Goal: Task Accomplishment & Management: Complete application form

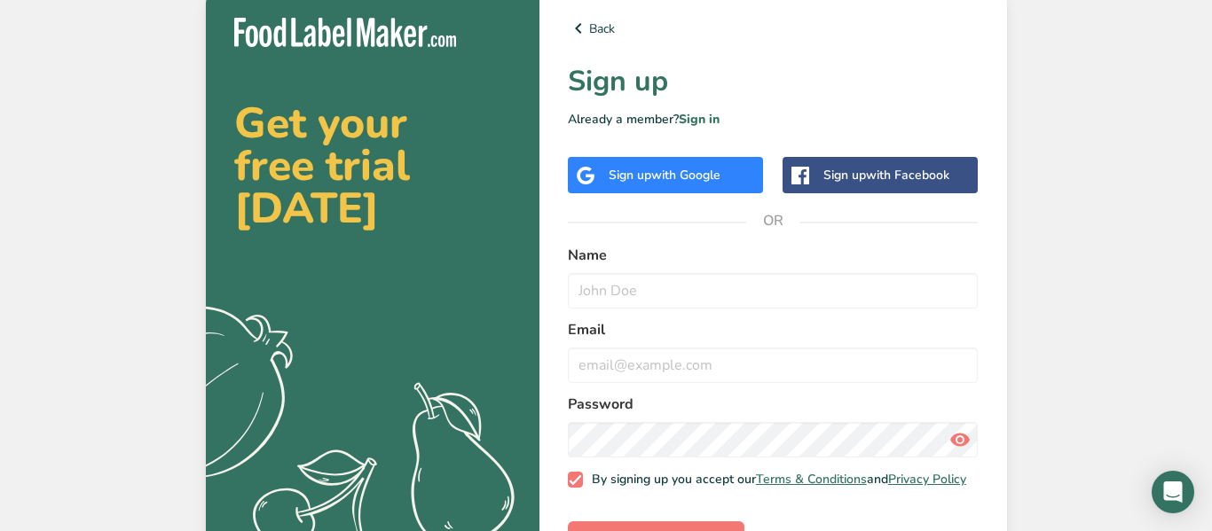
scroll to position [64, 0]
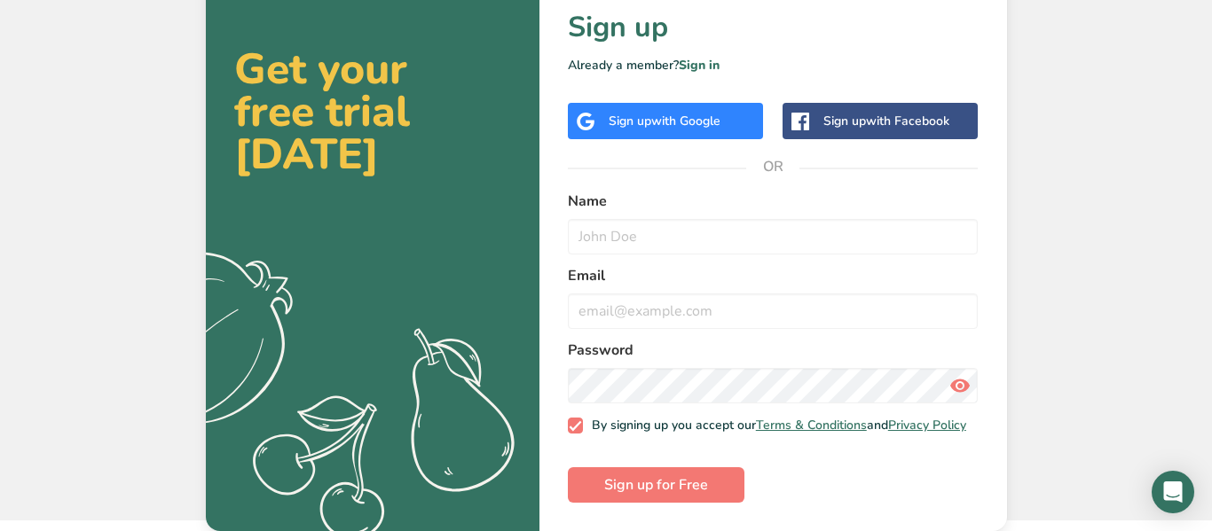
click at [672, 103] on div "Sign up with Google" at bounding box center [665, 121] width 195 height 36
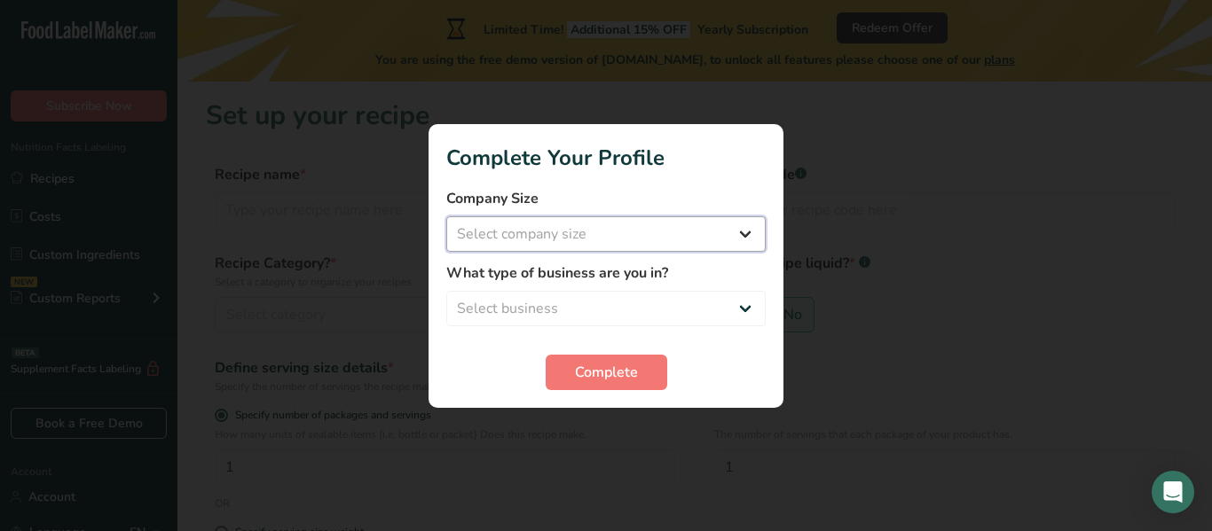
click at [664, 242] on select "Select company size" at bounding box center [605, 233] width 319 height 35
select select "1"
click at [446, 216] on select "Select company size Fewer than 10 Employees 10 to 50 Employees 51 to 500 Employ…" at bounding box center [605, 233] width 319 height 35
click at [594, 297] on select "Select business Packaged Food Manufacturer Restaurant & Cafe Bakery Meal Plans …" at bounding box center [605, 308] width 319 height 35
select select "8"
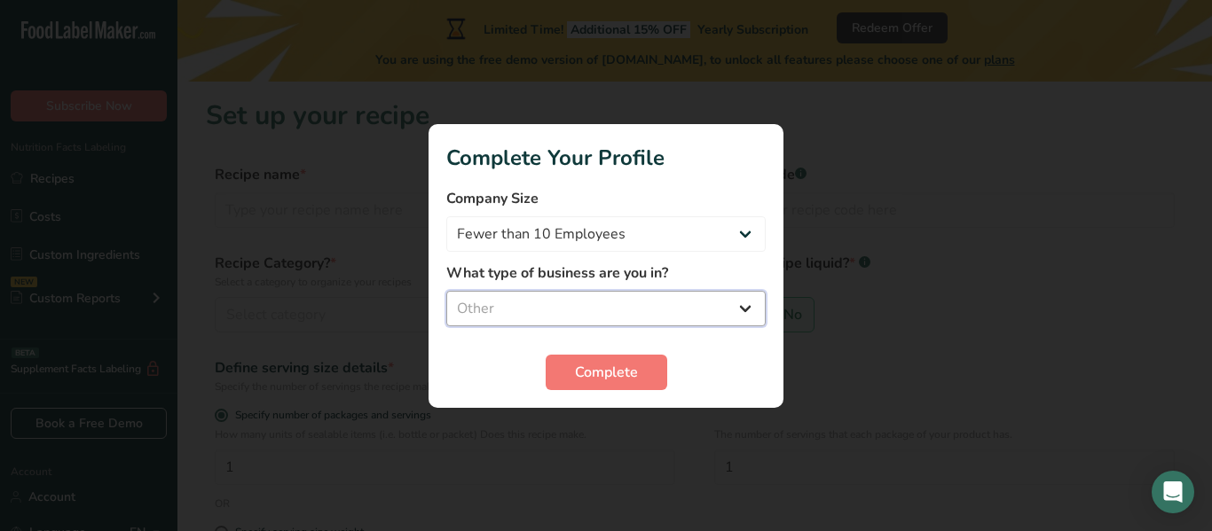
click at [446, 291] on select "Select business Packaged Food Manufacturer Restaurant & Cafe Bakery Meal Plans …" at bounding box center [605, 308] width 319 height 35
click at [582, 376] on span "Complete" at bounding box center [606, 372] width 63 height 21
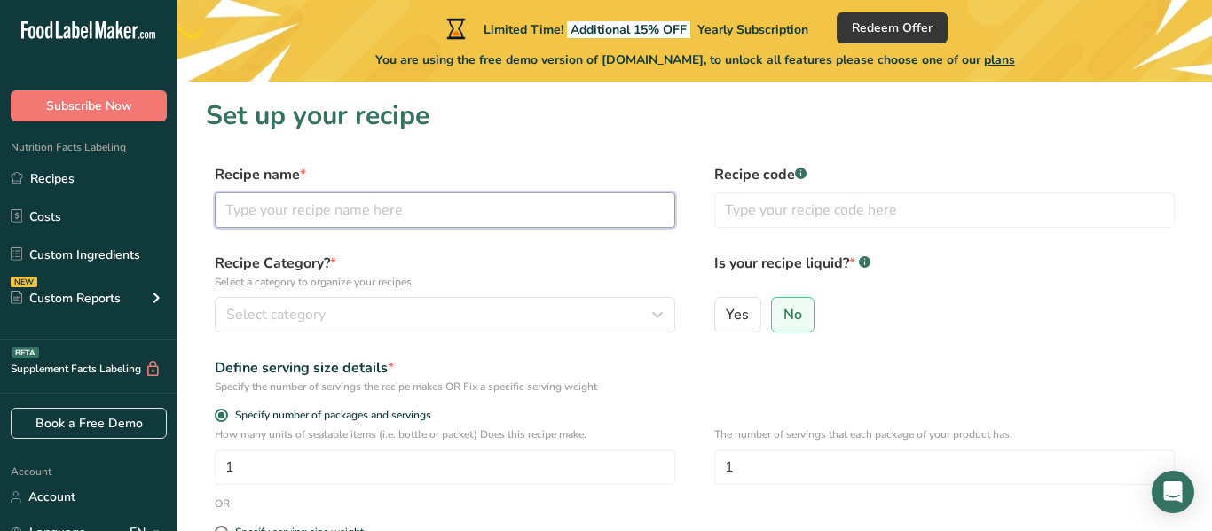
click at [409, 209] on input "text" at bounding box center [445, 210] width 460 height 35
type input "Eco Mars Bar"
click at [767, 229] on div "Recipe code .a-a{fill:#347362;}.b-a{fill:#fff;}" at bounding box center [944, 201] width 460 height 75
click at [766, 219] on input "text" at bounding box center [944, 210] width 460 height 35
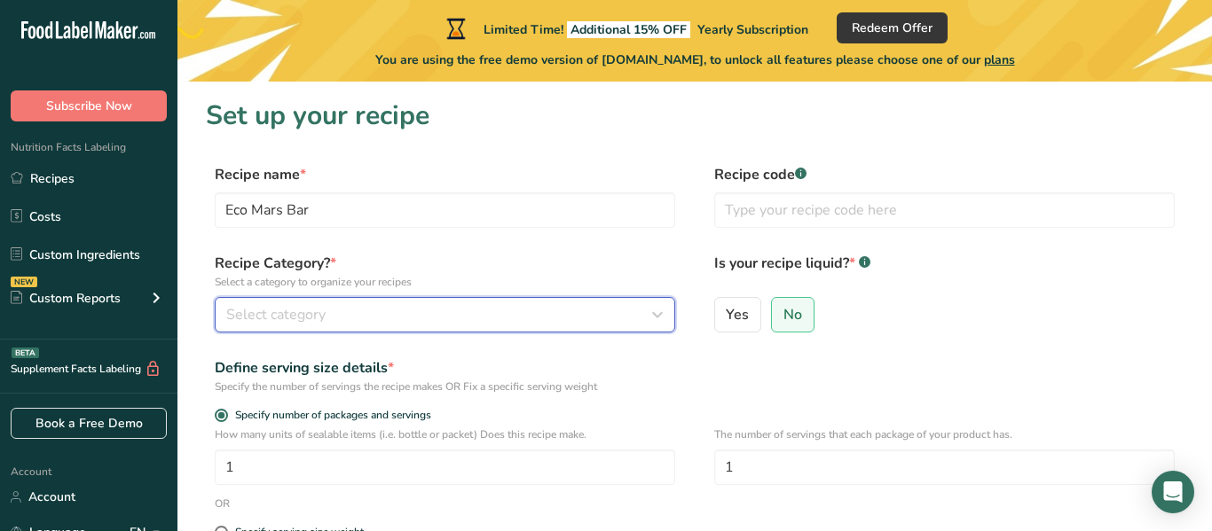
click at [578, 318] on div "Select category" at bounding box center [439, 314] width 427 height 21
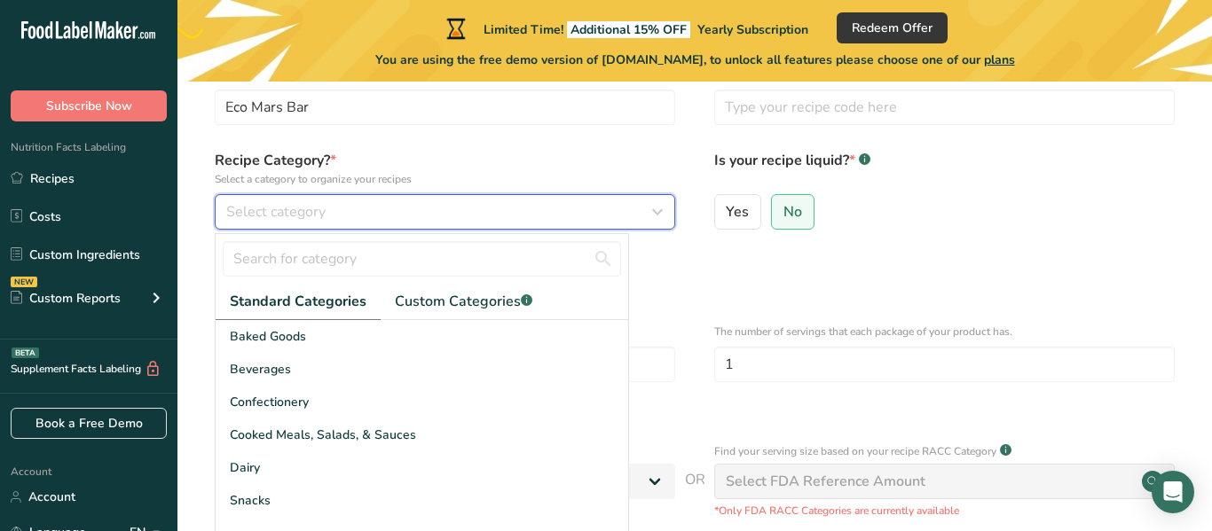
scroll to position [104, 0]
click at [315, 225] on button "Select category" at bounding box center [445, 210] width 460 height 35
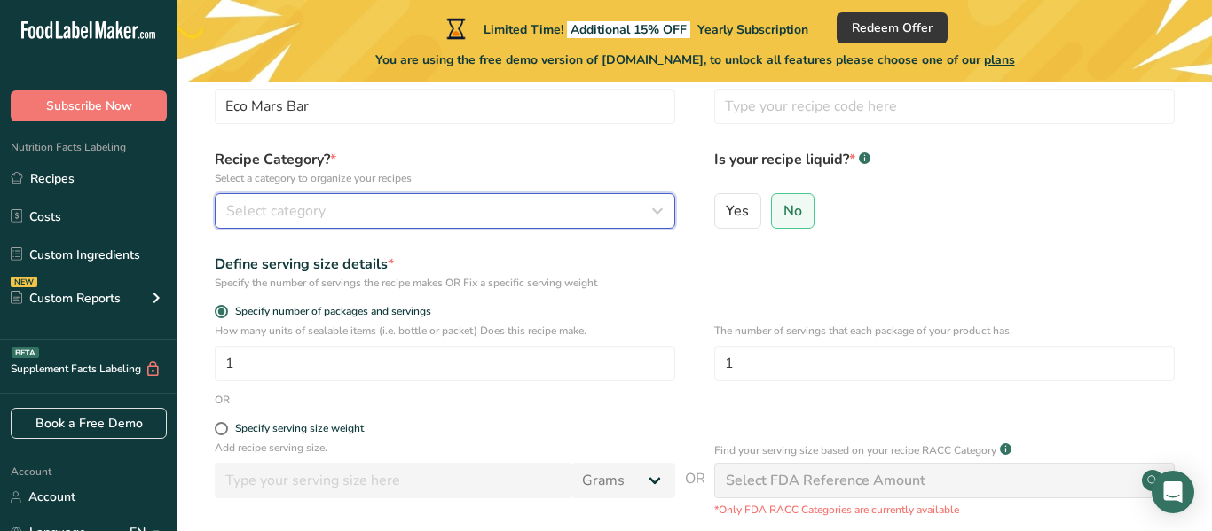
click at [296, 210] on span "Select category" at bounding box center [275, 210] width 99 height 21
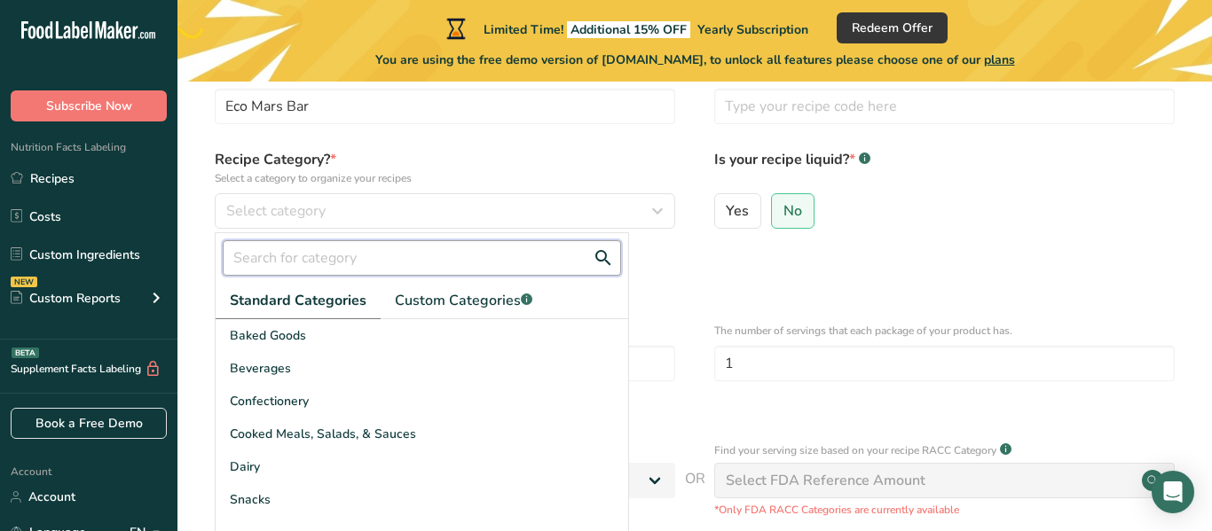
click at [285, 249] on input "text" at bounding box center [422, 257] width 398 height 35
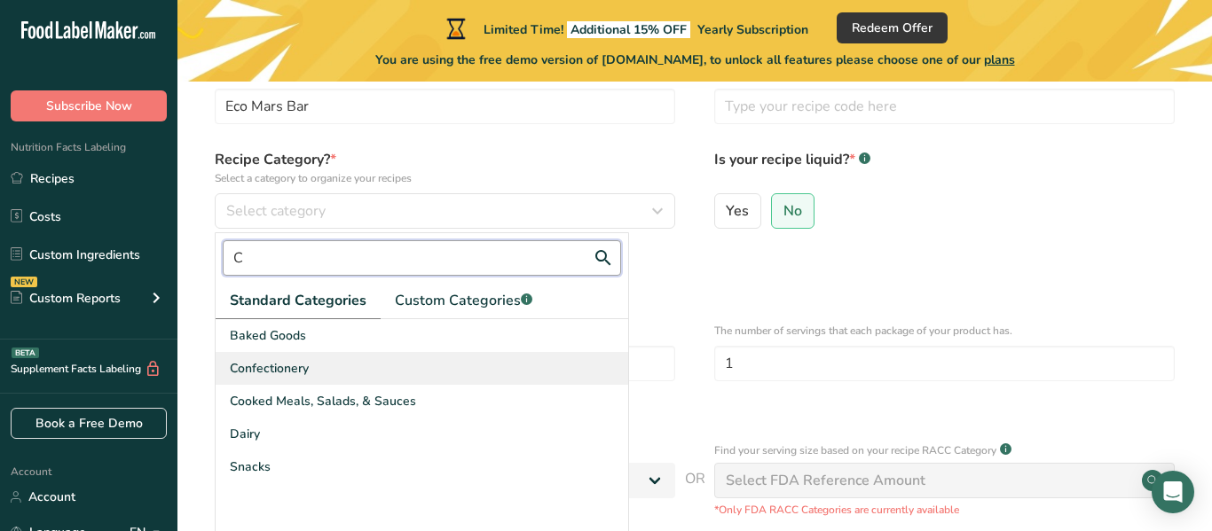
type input "C"
click at [379, 359] on div "Confectionery" at bounding box center [422, 368] width 413 height 33
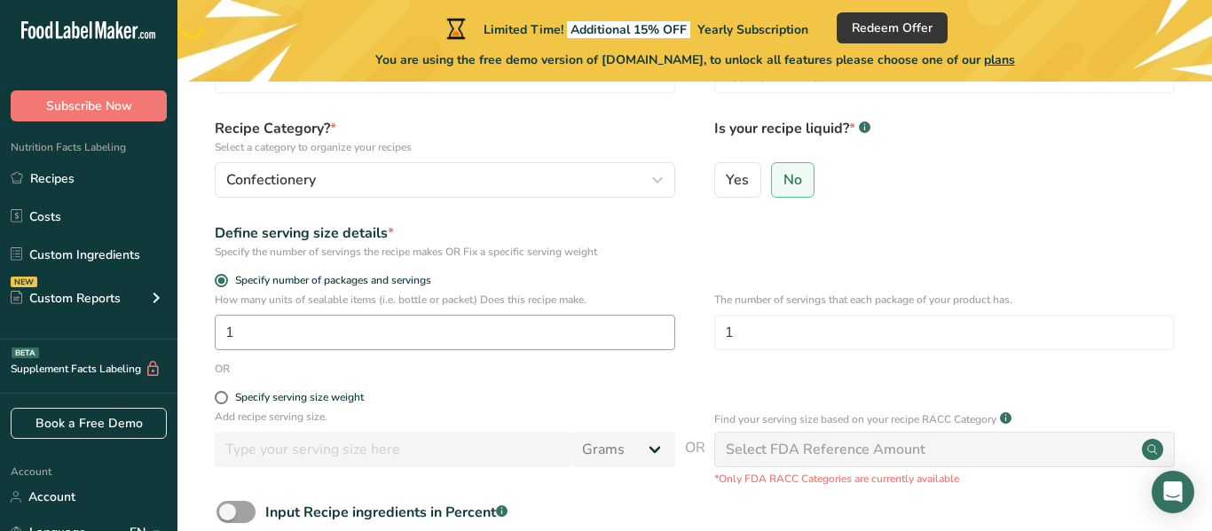
scroll to position [137, 0]
click at [380, 330] on input "1" at bounding box center [445, 330] width 460 height 35
click at [228, 393] on span "Specify serving size weight" at bounding box center [296, 395] width 136 height 13
click at [226, 393] on input "Specify serving size weight" at bounding box center [221, 396] width 12 height 12
radio input "true"
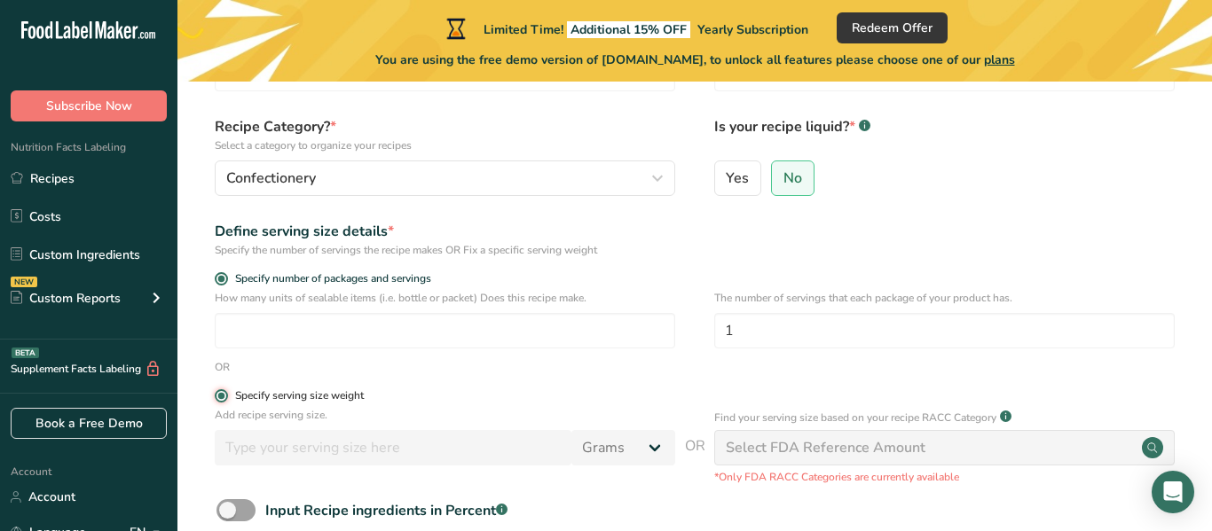
radio input "false"
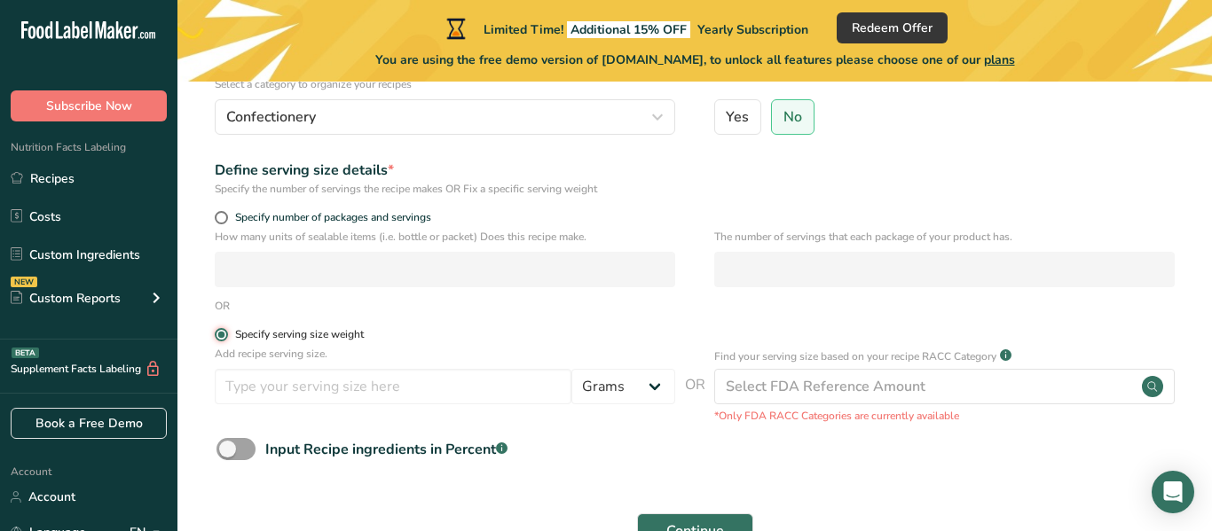
scroll to position [200, 0]
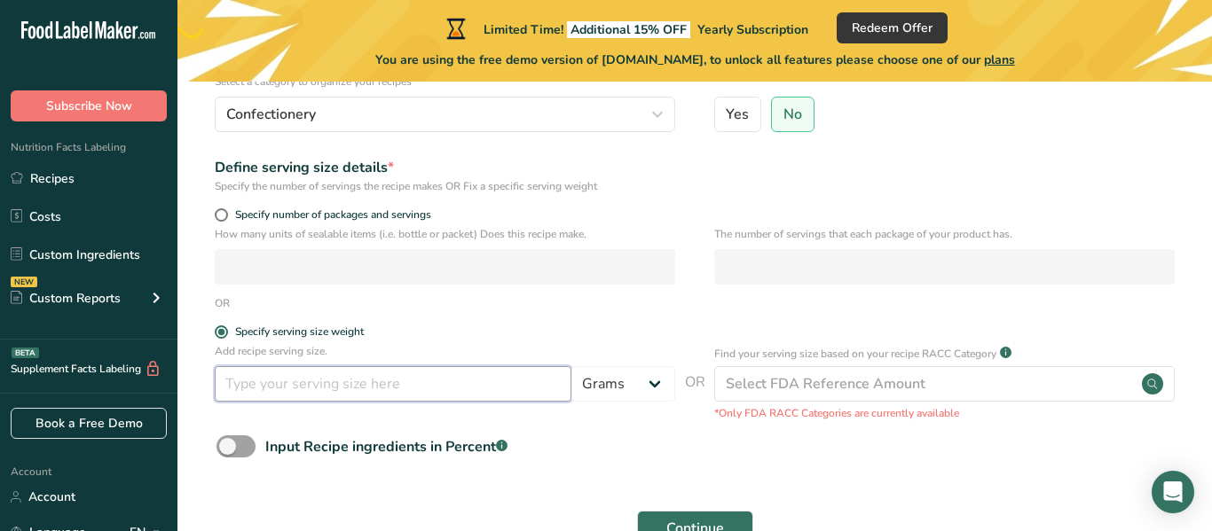
click at [303, 373] on input "number" at bounding box center [393, 383] width 357 height 35
type input "0.5"
click at [652, 389] on select "Grams kg mg mcg lb oz l mL fl oz tbsp tsp cup qt gallon" at bounding box center [623, 383] width 104 height 35
click at [571, 366] on select "Grams kg mg mcg lb oz l mL fl oz tbsp tsp cup qt gallon" at bounding box center [623, 383] width 104 height 35
click at [351, 392] on input "0.5" at bounding box center [393, 383] width 357 height 35
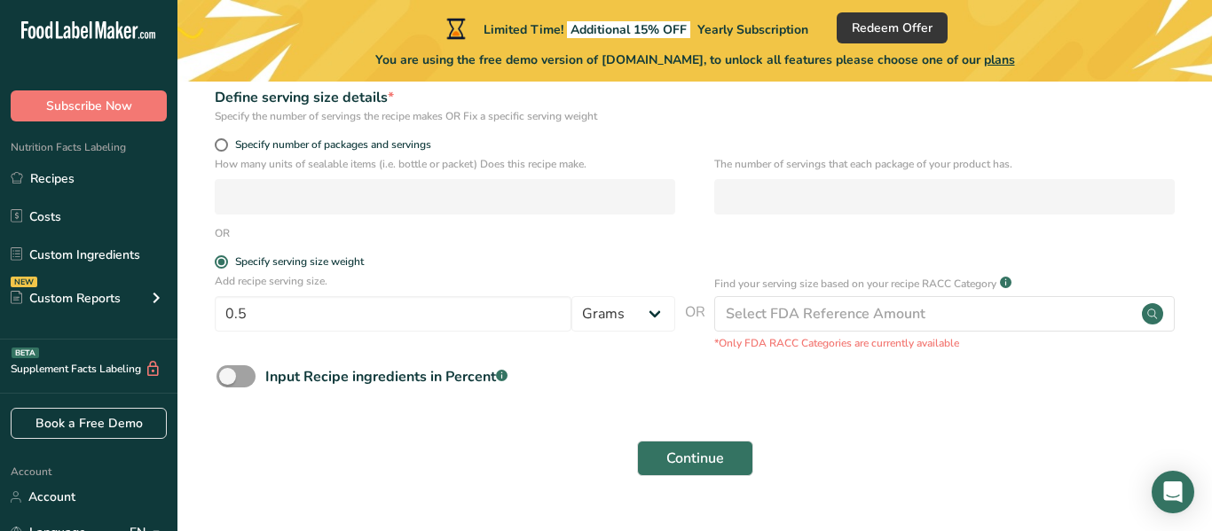
scroll to position [311, 0]
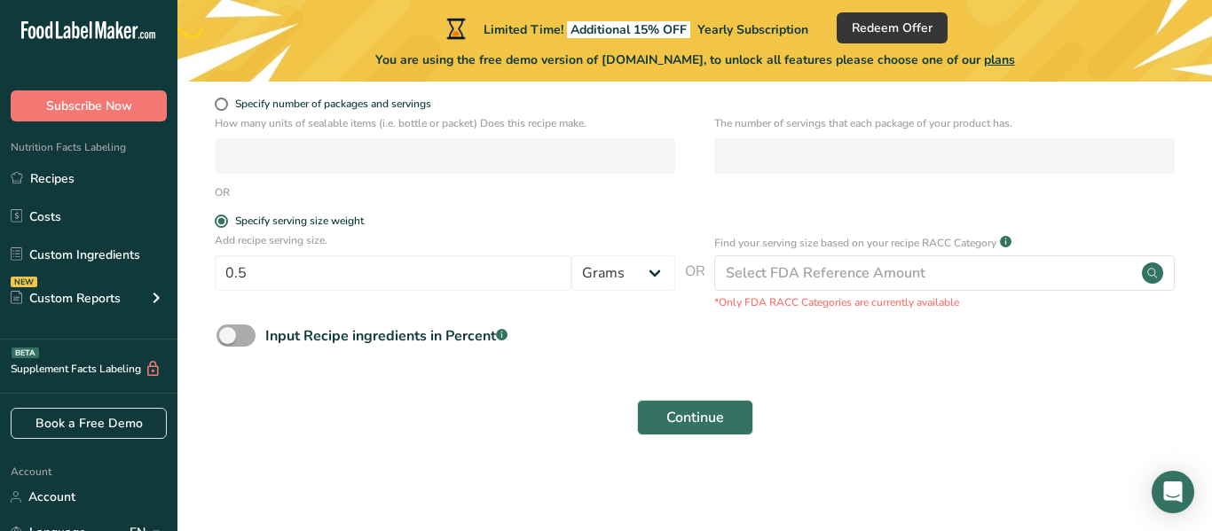
click at [240, 337] on span at bounding box center [235, 336] width 39 height 22
click at [228, 337] on input "Input Recipe ingredients in Percent .a-a{fill:#347362;}.b-a{fill:#fff;}" at bounding box center [222, 336] width 12 height 12
checkbox input "true"
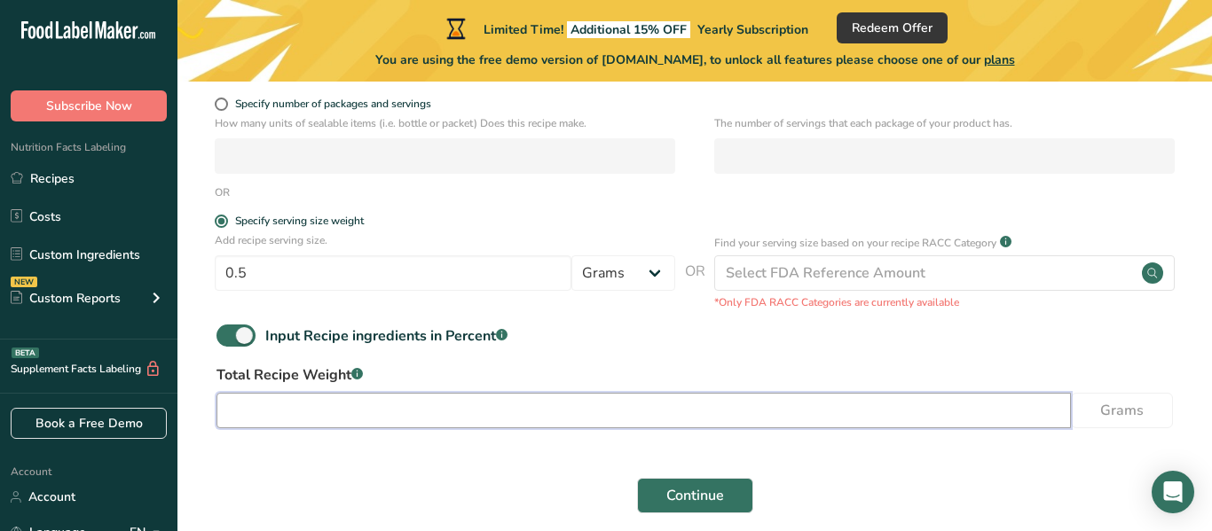
click at [329, 414] on input "number" at bounding box center [643, 410] width 854 height 35
type input "53"
click at [1042, 471] on div "Continue" at bounding box center [695, 496] width 978 height 57
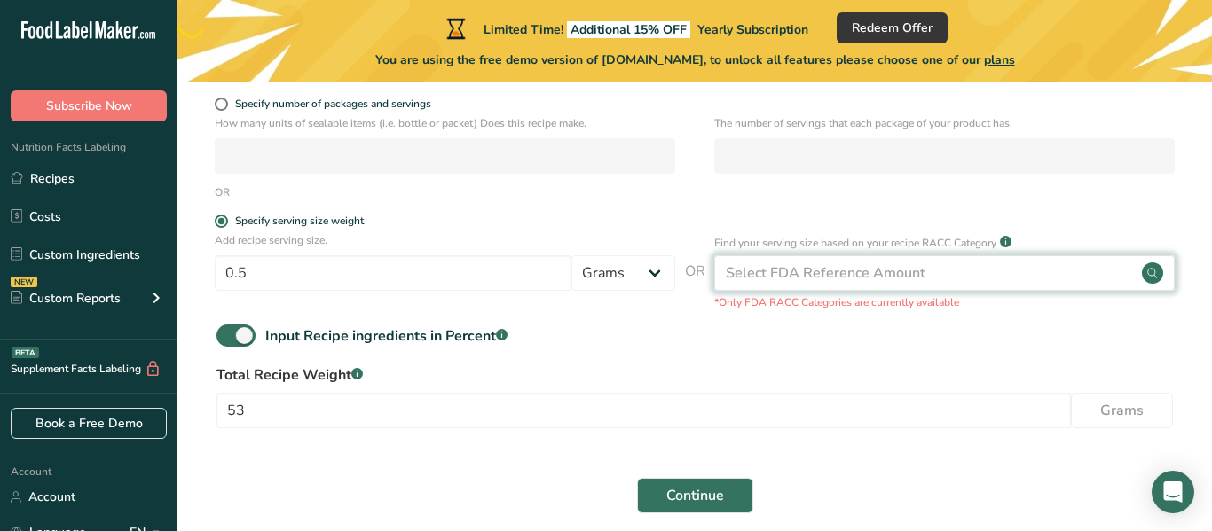
click at [822, 267] on div "Select FDA Reference Amount" at bounding box center [826, 273] width 200 height 21
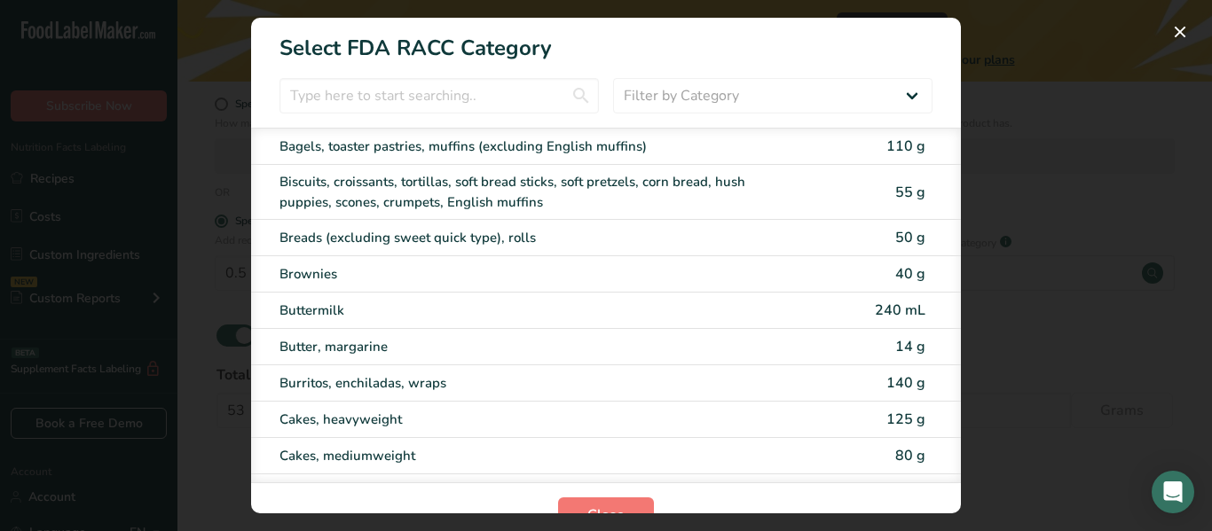
click at [1128, 199] on div "RACC Category Selection Modal" at bounding box center [606, 265] width 1212 height 531
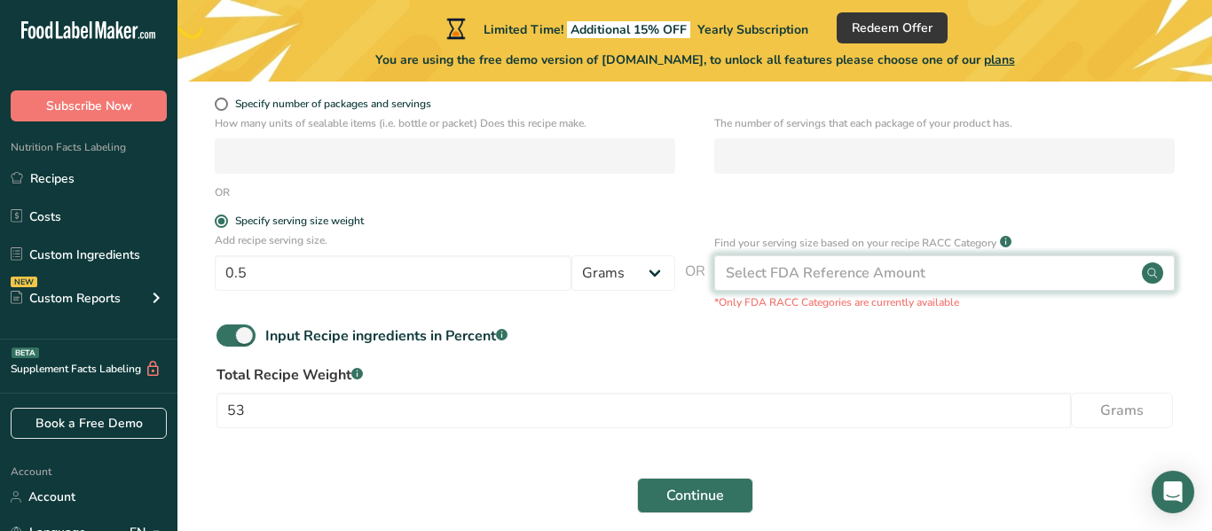
click at [872, 267] on div "Select FDA Reference Amount" at bounding box center [826, 273] width 200 height 21
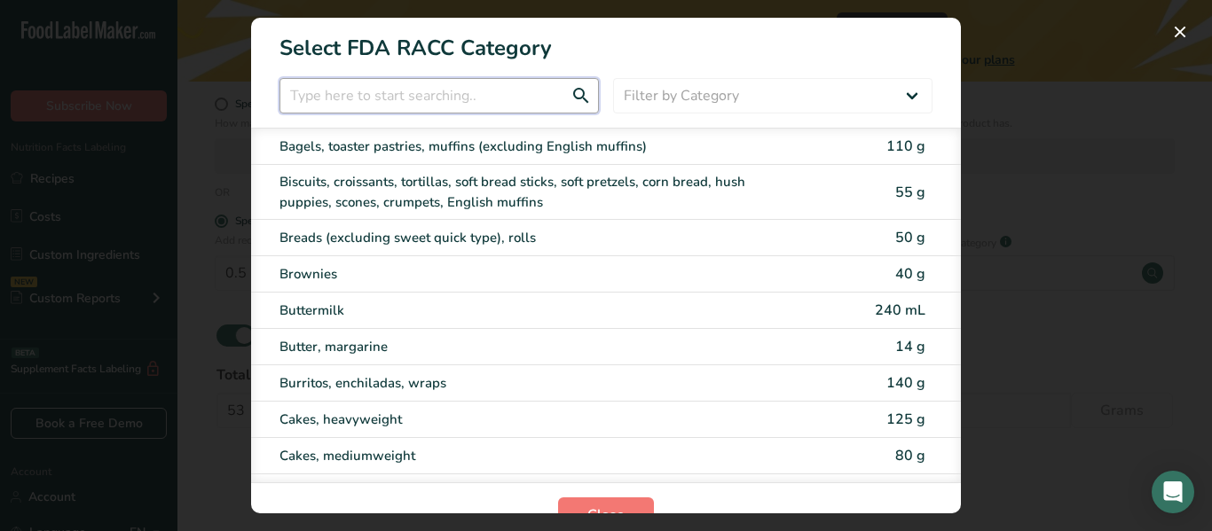
click at [413, 101] on input "RACC Category Selection Modal" at bounding box center [438, 95] width 319 height 35
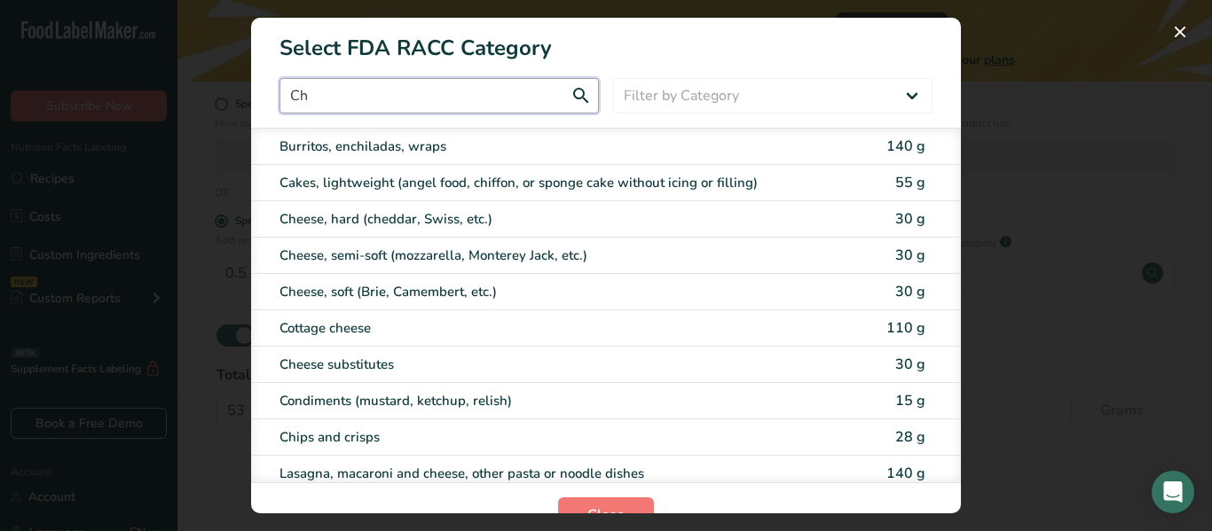
type input "C"
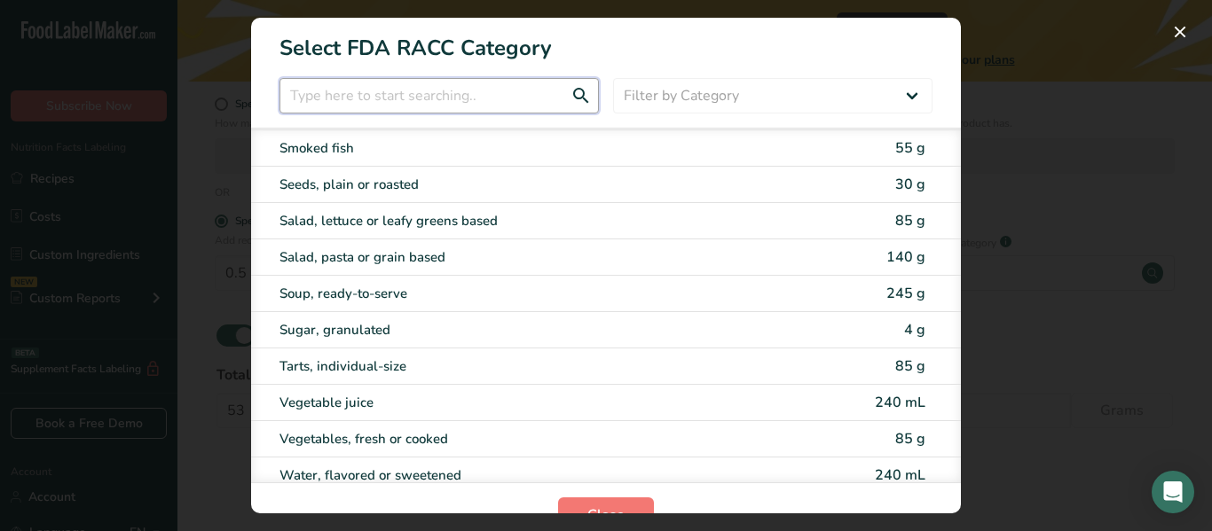
scroll to position [3485, 0]
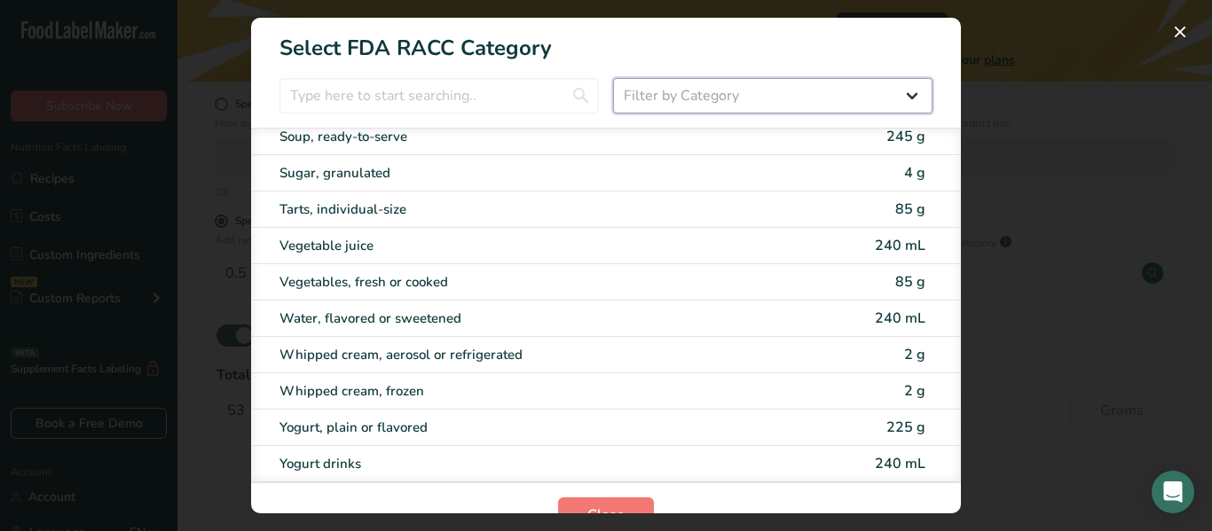
click at [723, 103] on select "Filter by Category All Bakery products [GEOGRAPHIC_DATA] Cereals and other grai…" at bounding box center [772, 95] width 319 height 35
select select "25"
click at [613, 78] on select "Filter by Category All Bakery products [GEOGRAPHIC_DATA] Cereals and other grai…" at bounding box center [772, 95] width 319 height 35
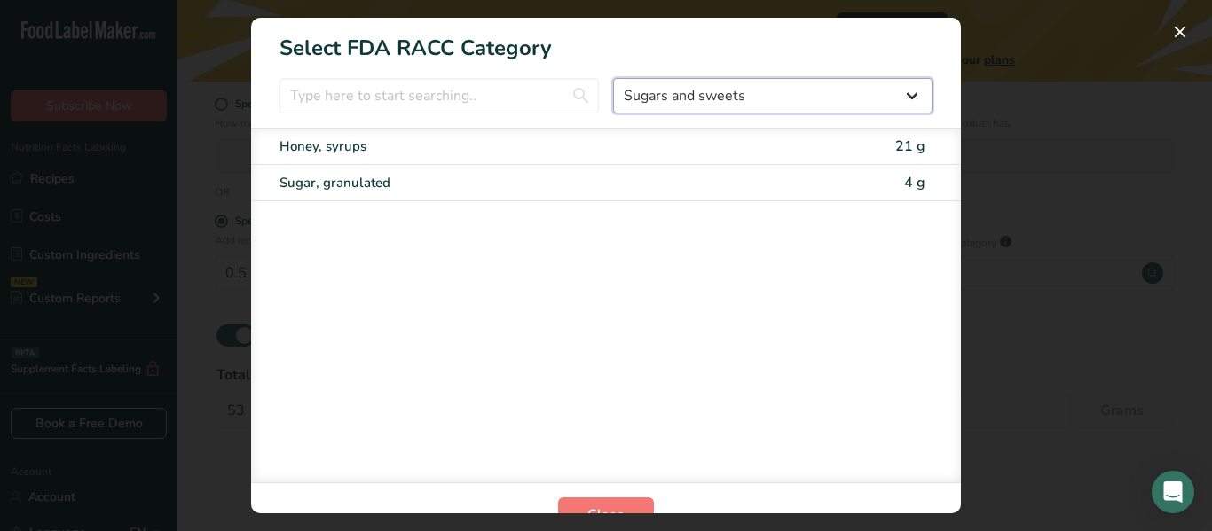
click at [873, 106] on select "All Bakery products [GEOGRAPHIC_DATA] Cereals and other grain products Dairy pr…" at bounding box center [772, 95] width 319 height 35
select select "RACC Category Selection Modal"
click at [613, 78] on select "All Bakery products [GEOGRAPHIC_DATA] Cereals and other grain products Dairy pr…" at bounding box center [772, 95] width 319 height 35
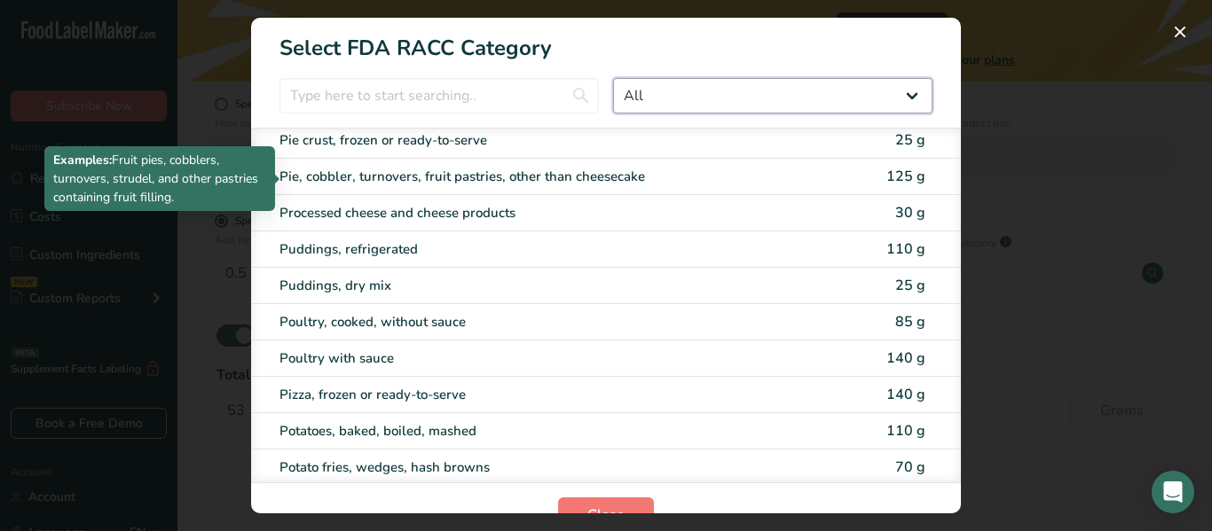
scroll to position [2574, 0]
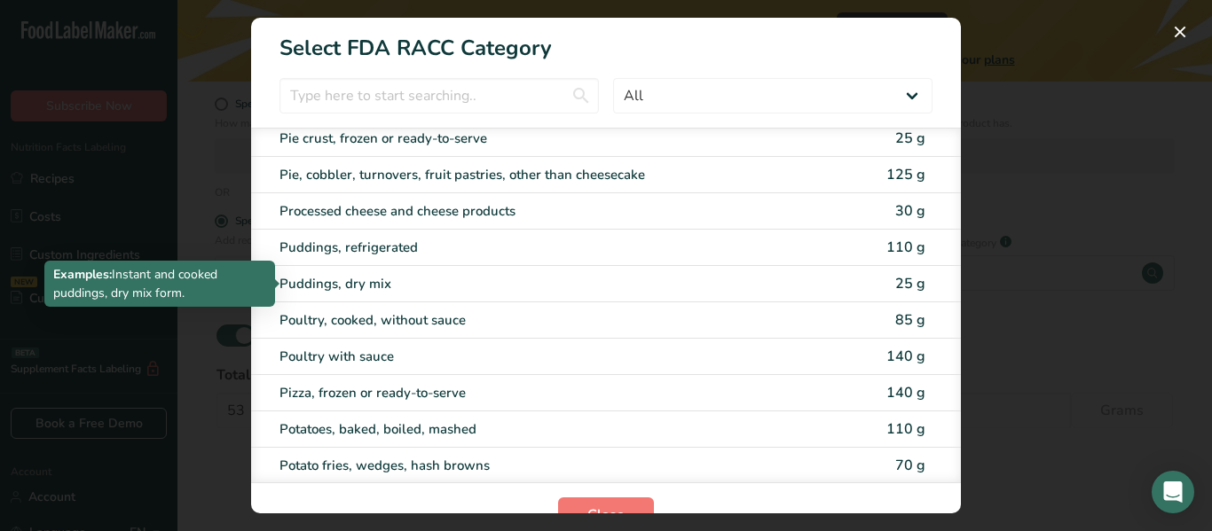
click at [410, 278] on div "Puddings, dry mix" at bounding box center [531, 284] width 504 height 20
type input "25"
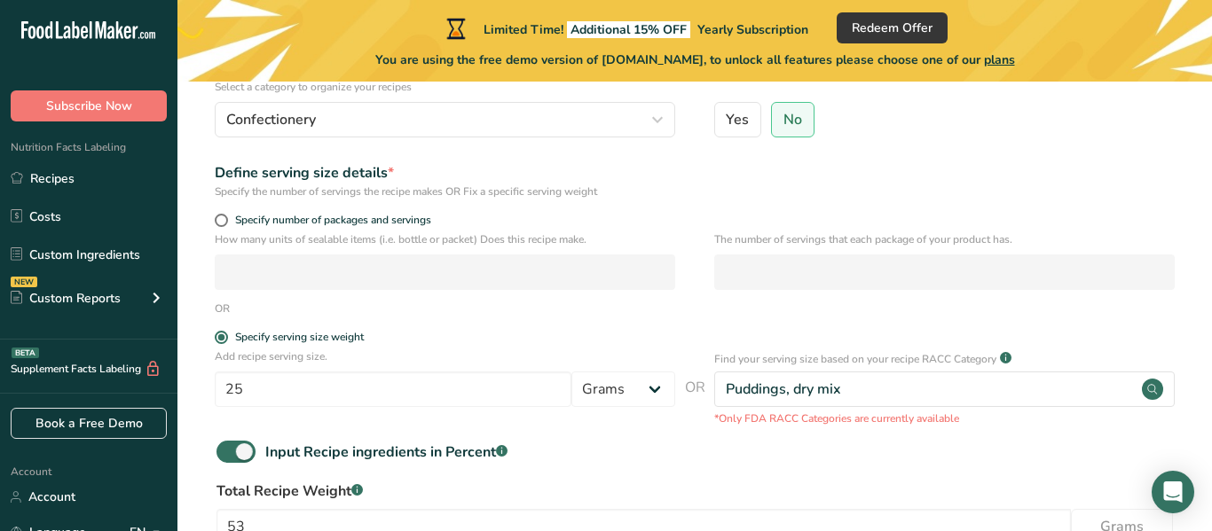
scroll to position [389, 0]
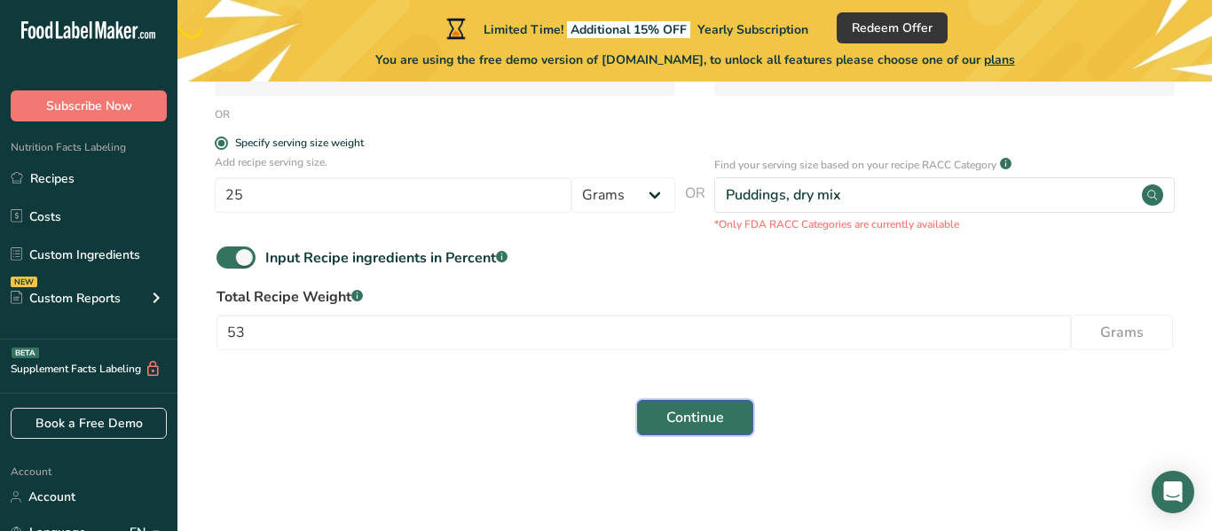
click at [679, 413] on span "Continue" at bounding box center [695, 417] width 58 height 21
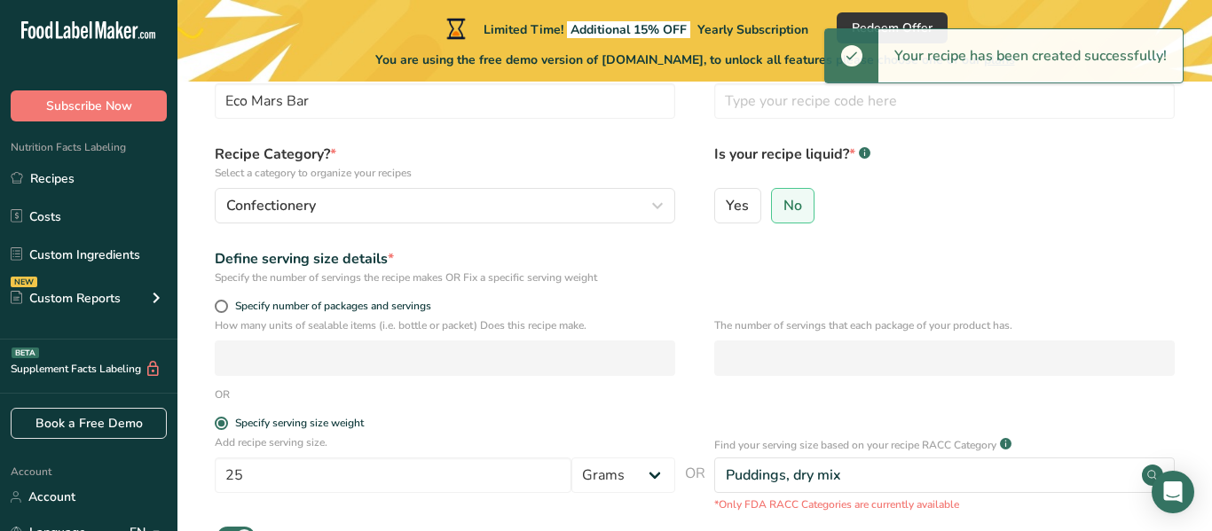
scroll to position [106, 0]
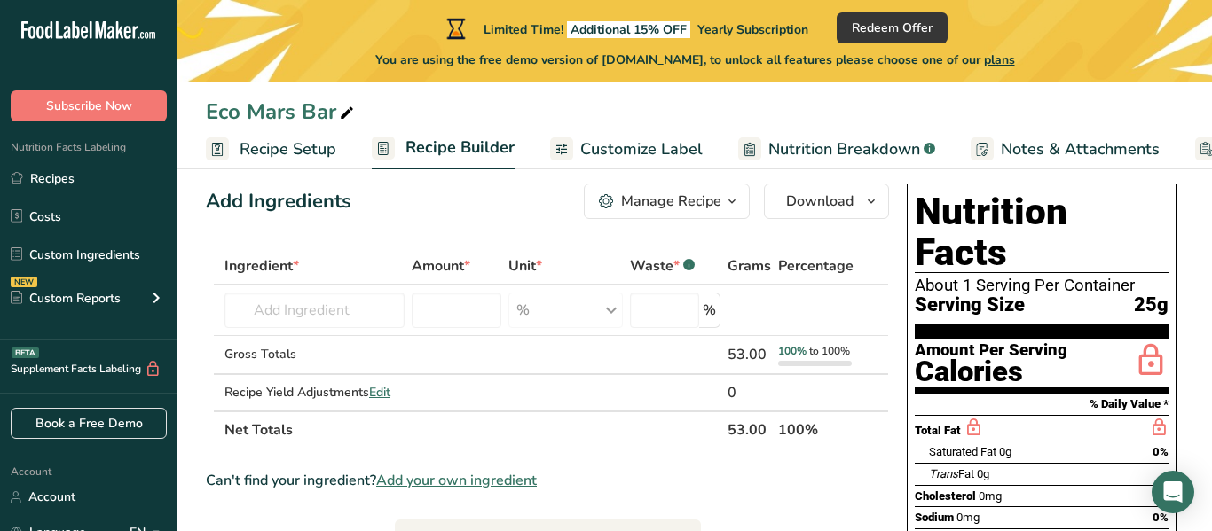
scroll to position [25, 0]
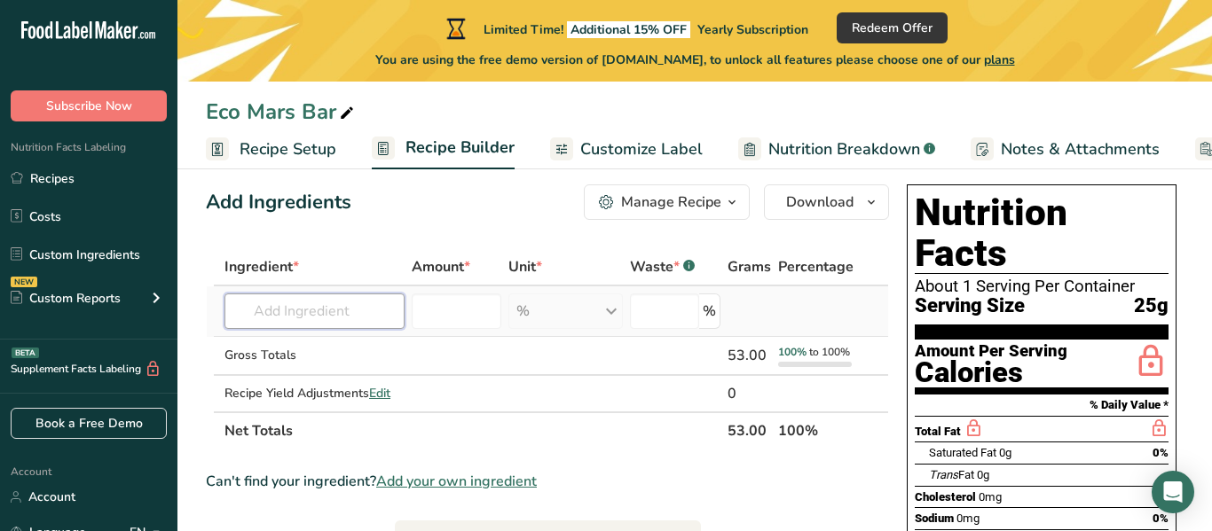
click at [353, 299] on input "text" at bounding box center [314, 311] width 180 height 35
click at [286, 143] on span "Recipe Setup" at bounding box center [288, 150] width 97 height 24
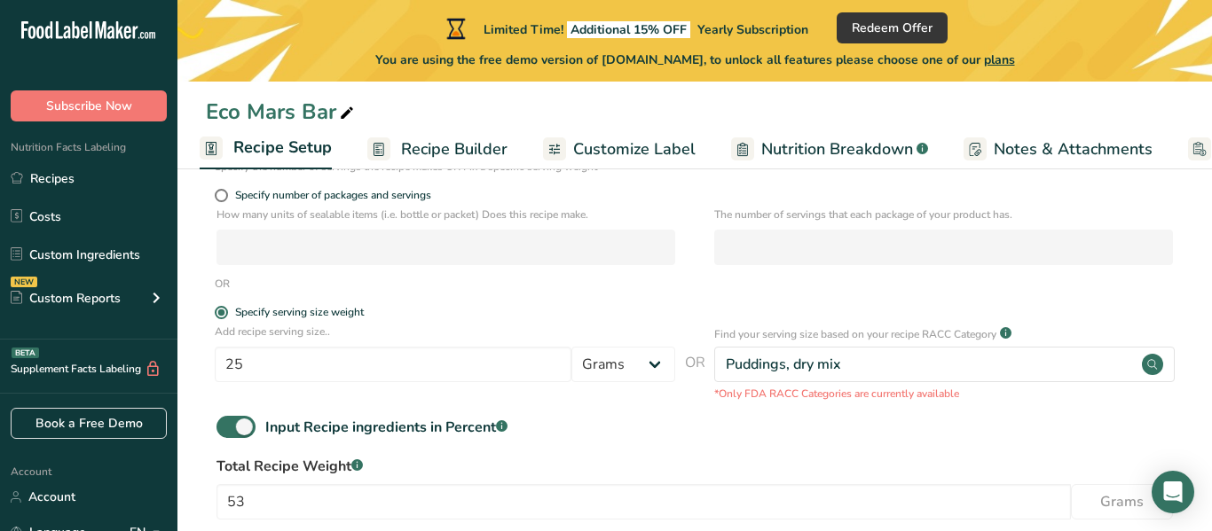
scroll to position [263, 0]
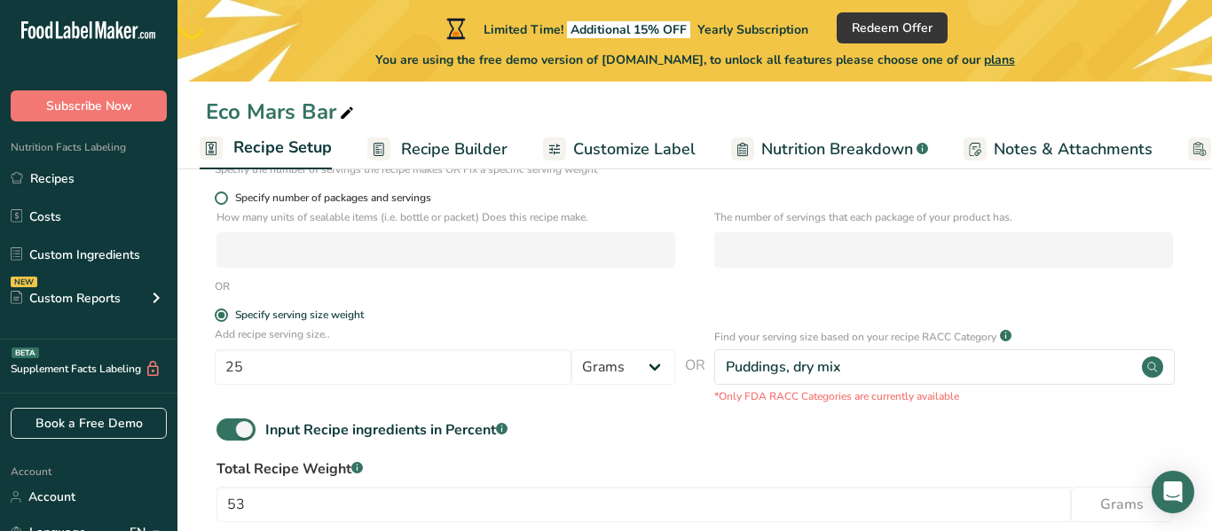
click at [224, 193] on span at bounding box center [221, 198] width 13 height 13
click at [224, 193] on input "Specify number of packages and servings" at bounding box center [221, 199] width 12 height 12
radio input "true"
radio input "false"
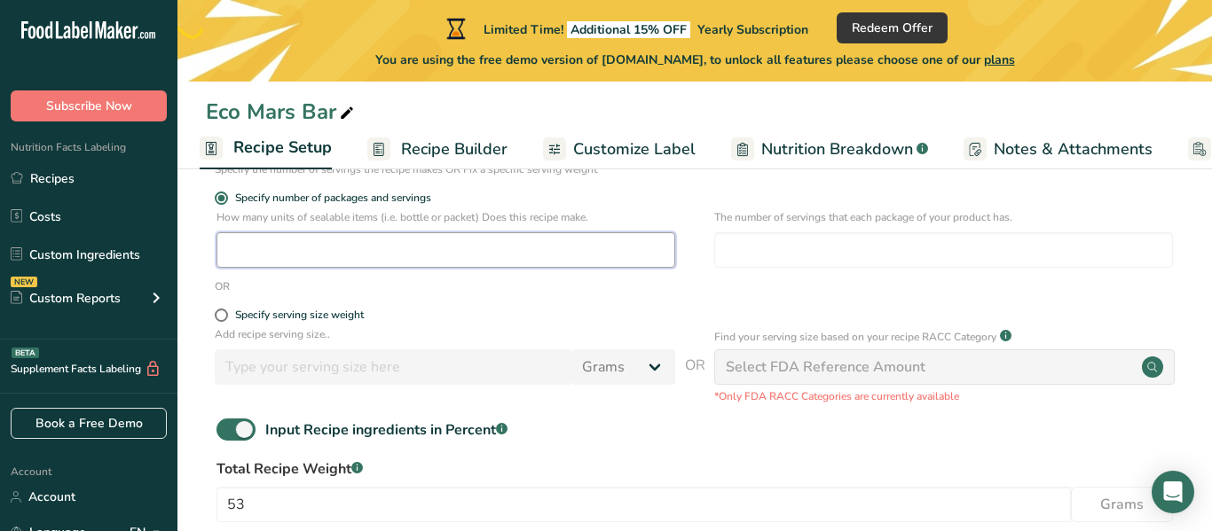
click at [347, 252] on input "number" at bounding box center [445, 249] width 459 height 35
type input "1"
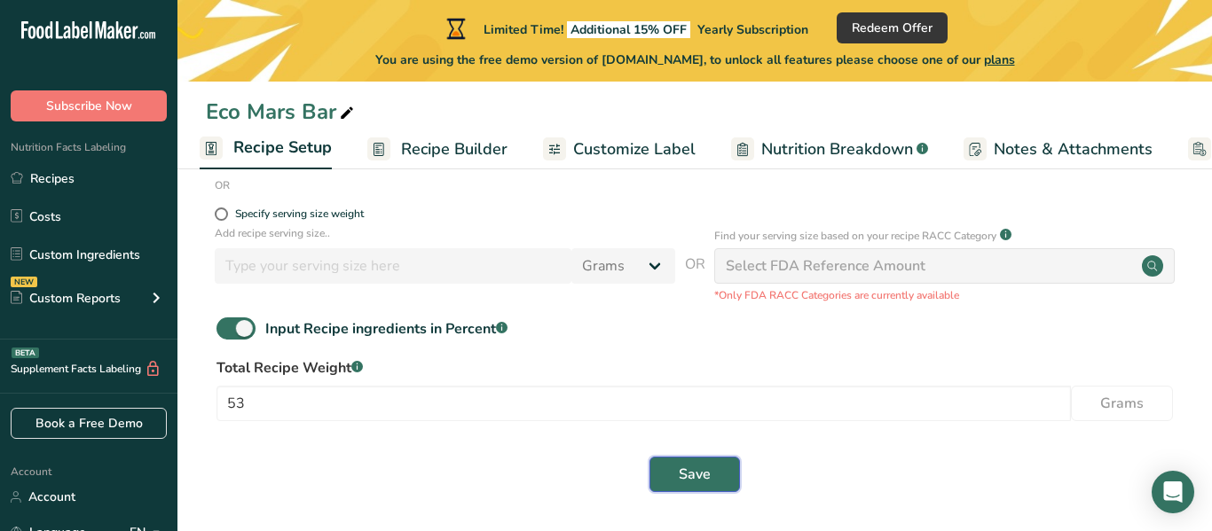
click at [701, 482] on span "Save" at bounding box center [695, 474] width 32 height 21
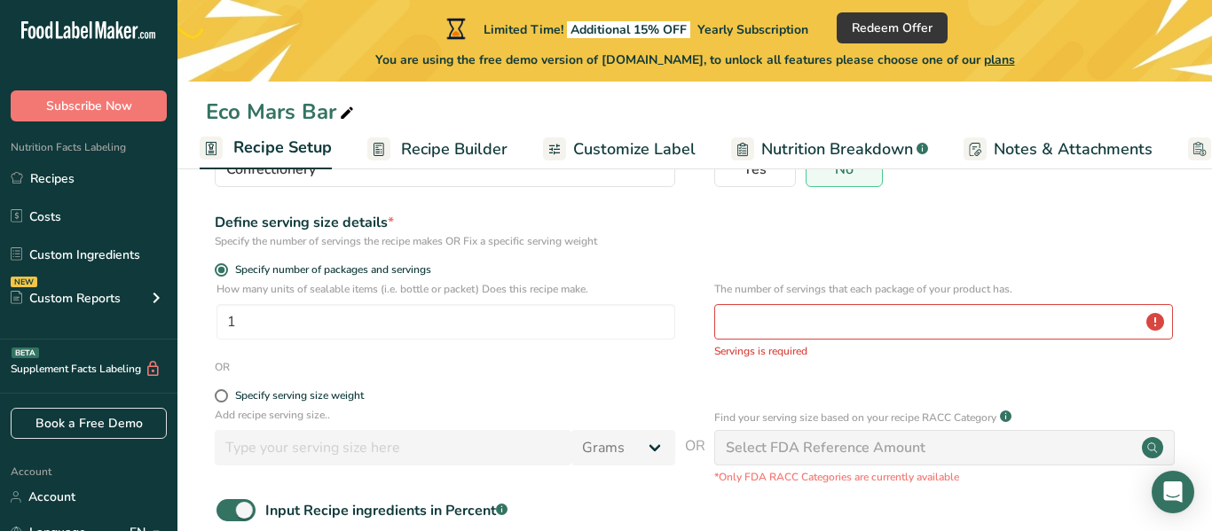
scroll to position [166, 0]
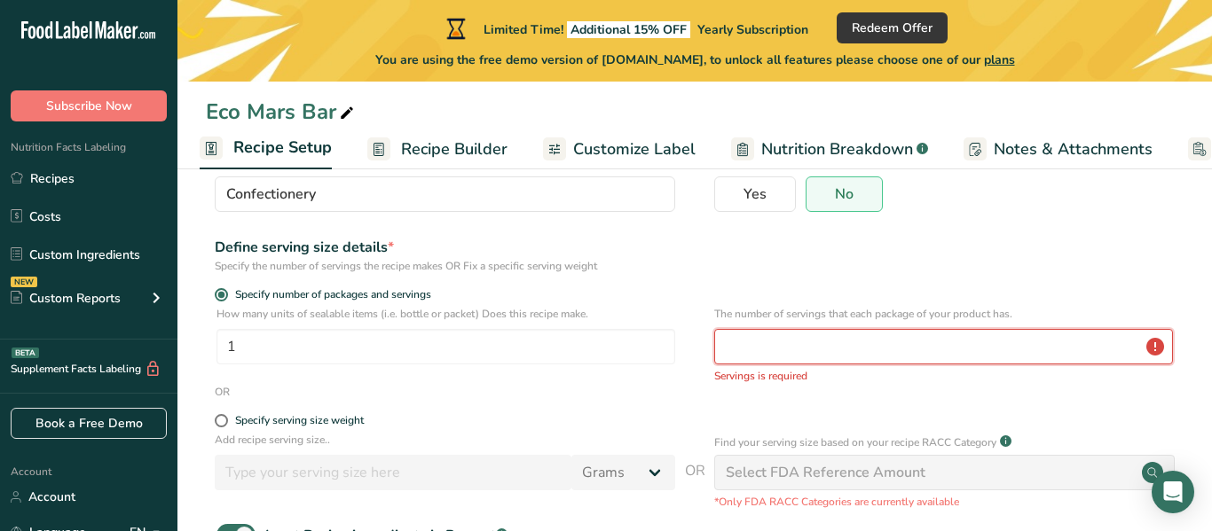
click at [800, 351] on input "number" at bounding box center [943, 346] width 459 height 35
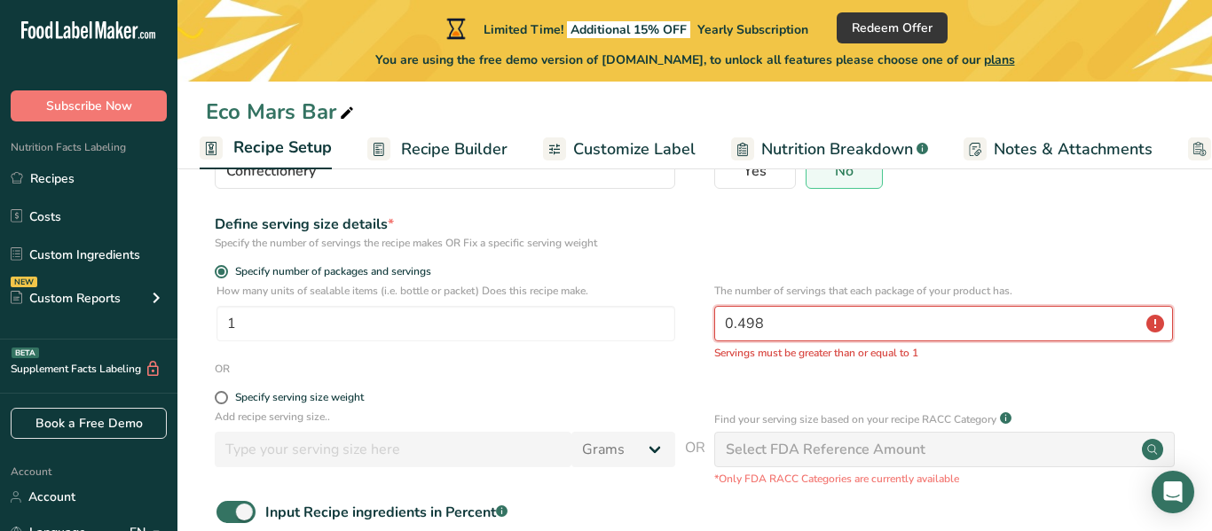
scroll to position [190, 0]
type input "0"
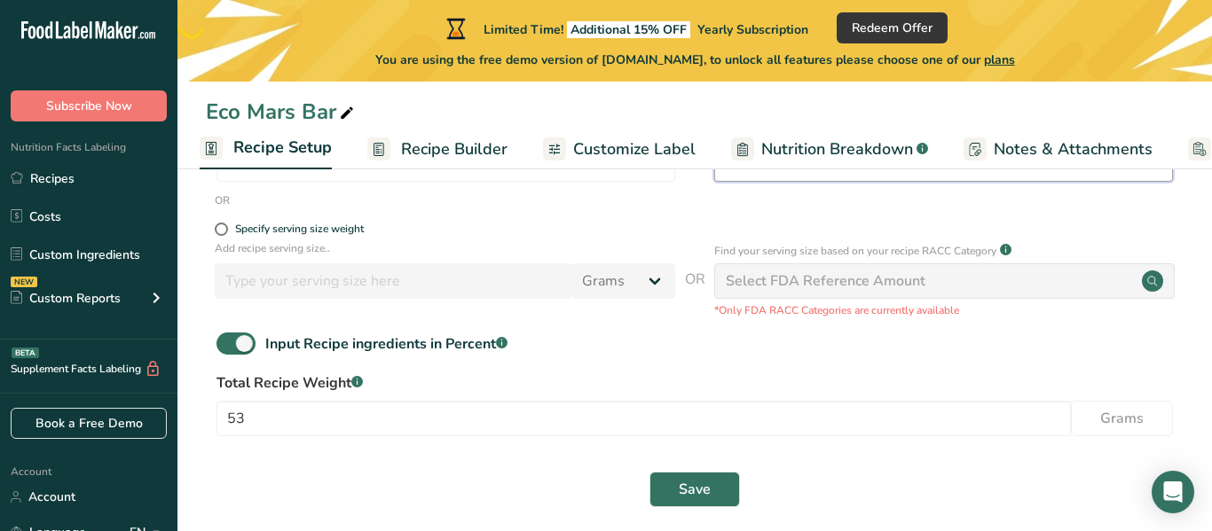
scroll to position [364, 0]
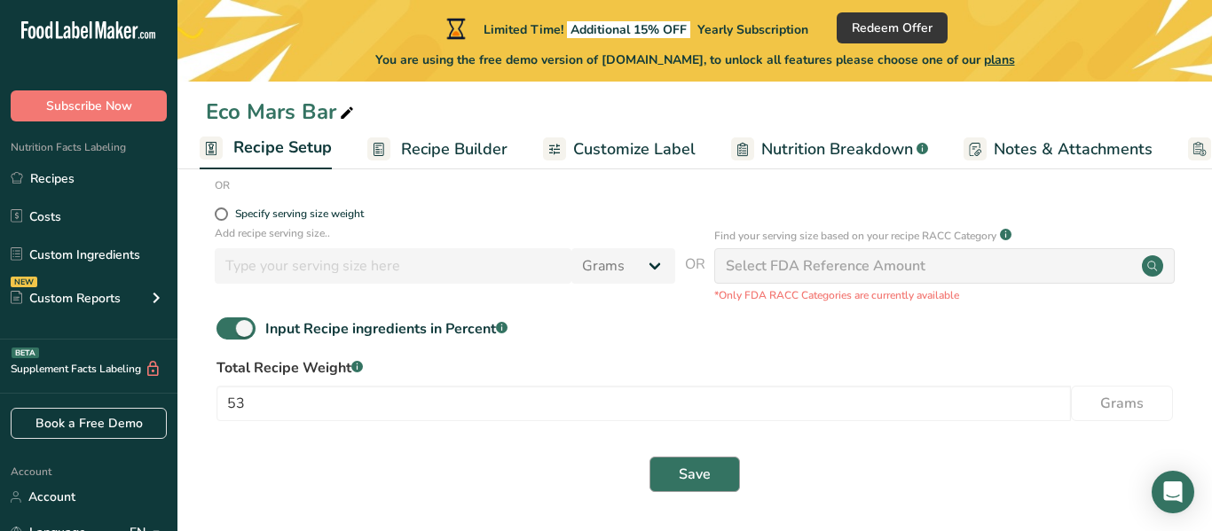
type input "1"
click at [694, 478] on span "Save" at bounding box center [695, 474] width 32 height 21
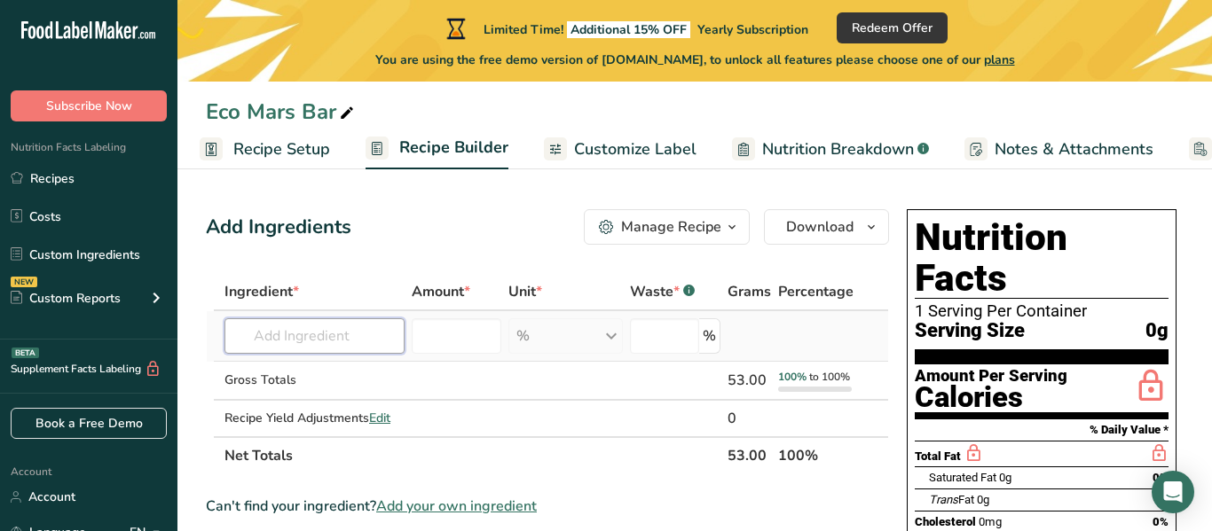
click at [340, 322] on input "text" at bounding box center [314, 335] width 180 height 35
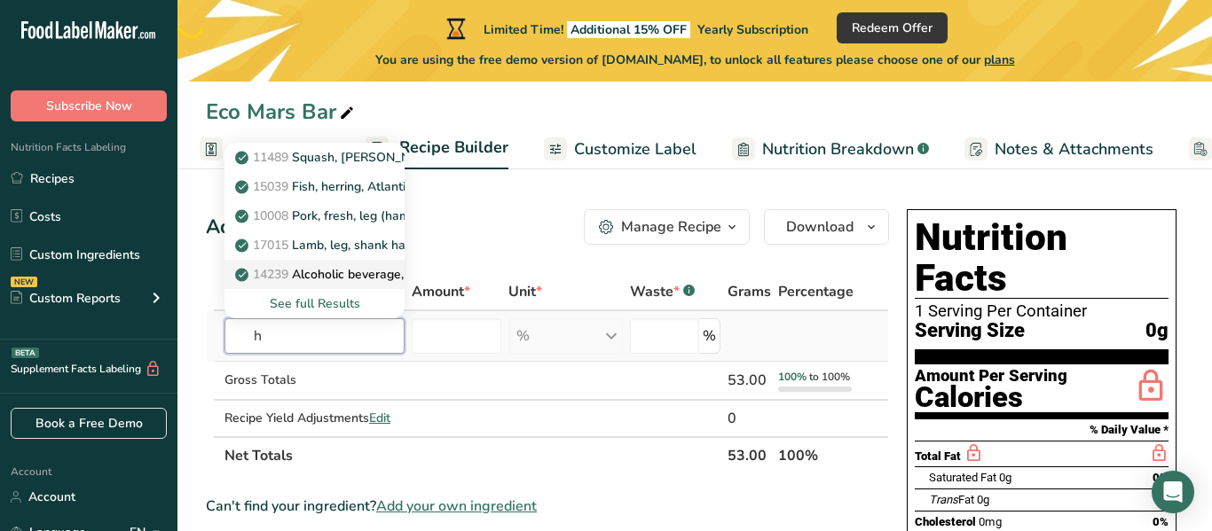
type input "h"
click at [331, 272] on p "14239 Alcoholic beverage, malt beer, hard lemonade" at bounding box center [397, 274] width 316 height 19
type input "Alcoholic beverage, malt beer, hard lemonade"
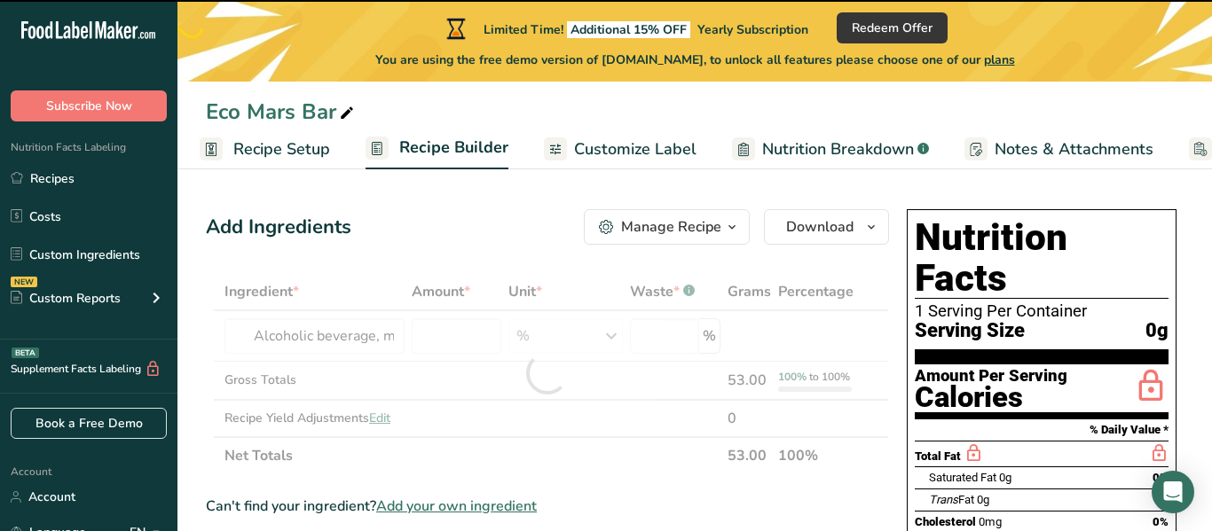
type input "0"
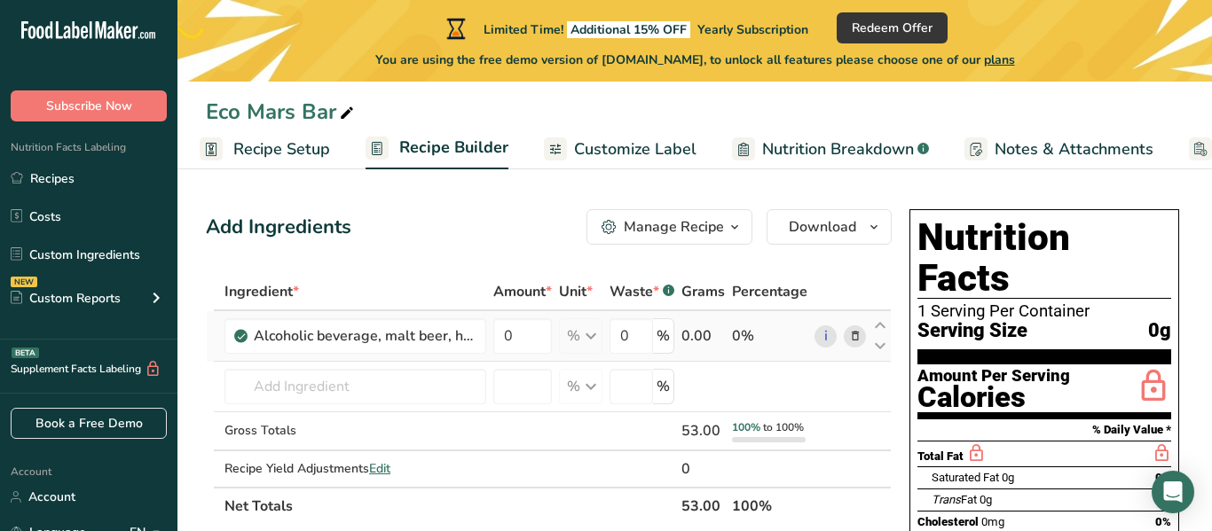
click at [853, 337] on icon at bounding box center [855, 336] width 12 height 19
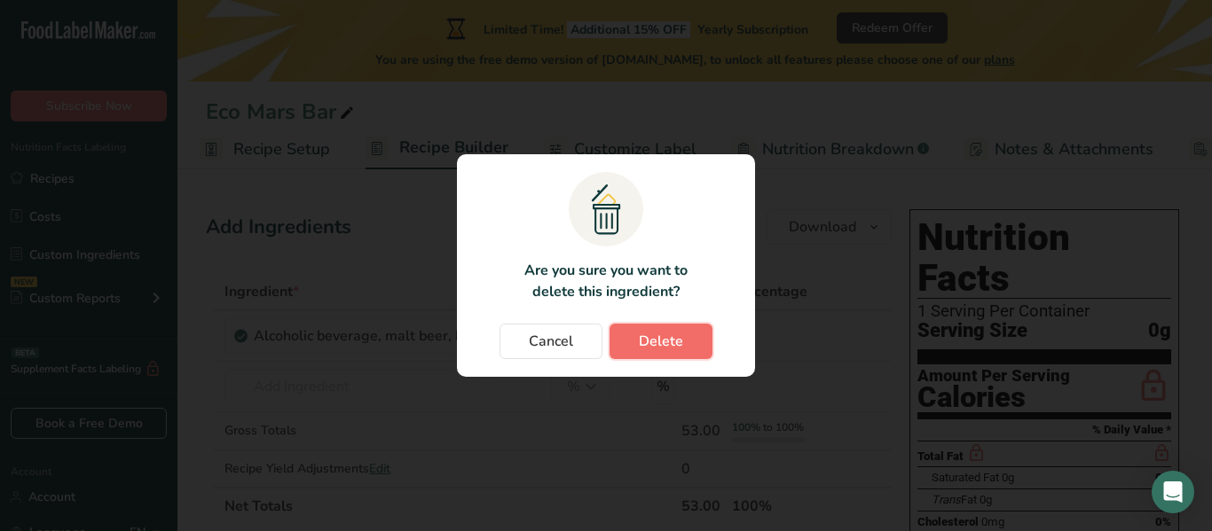
click at [677, 334] on span "Delete" at bounding box center [661, 341] width 44 height 21
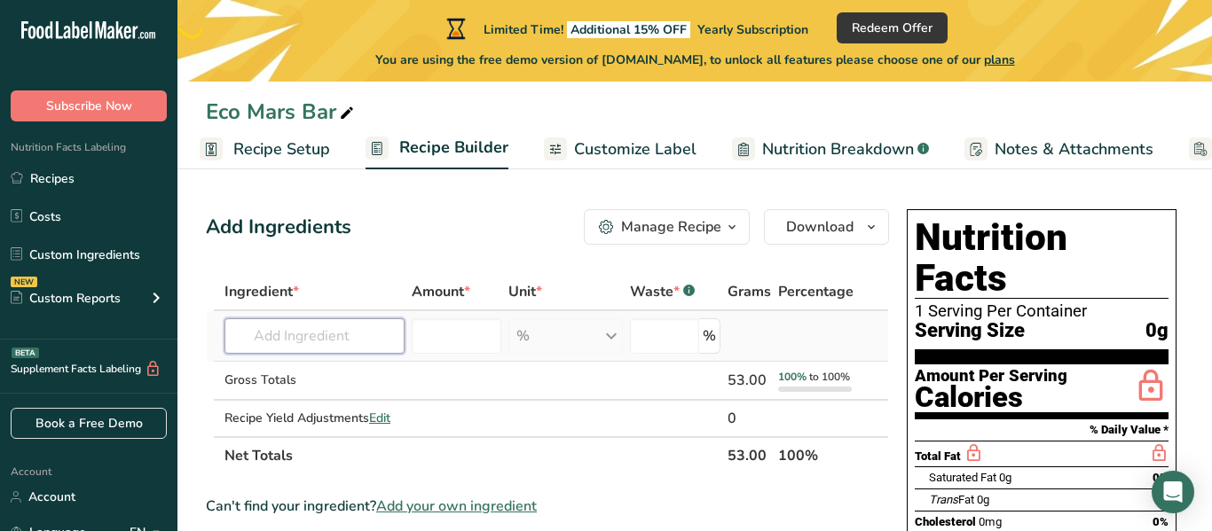
click at [287, 331] on input "text" at bounding box center [314, 335] width 180 height 35
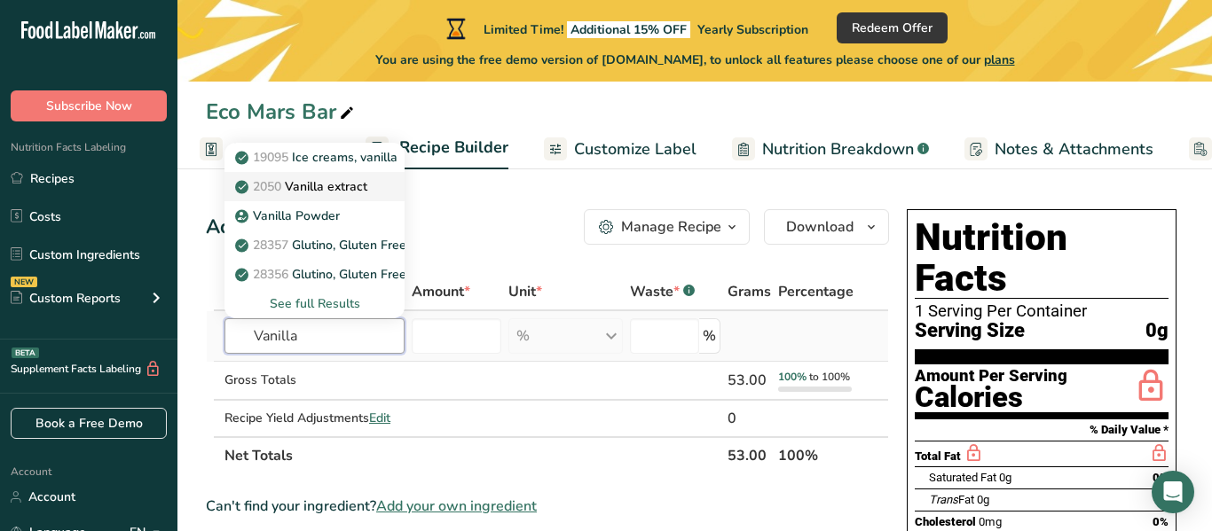
type input "Vanilla"
click at [340, 182] on p "2050 Vanilla extract" at bounding box center [303, 186] width 129 height 19
type input "Vanilla extract"
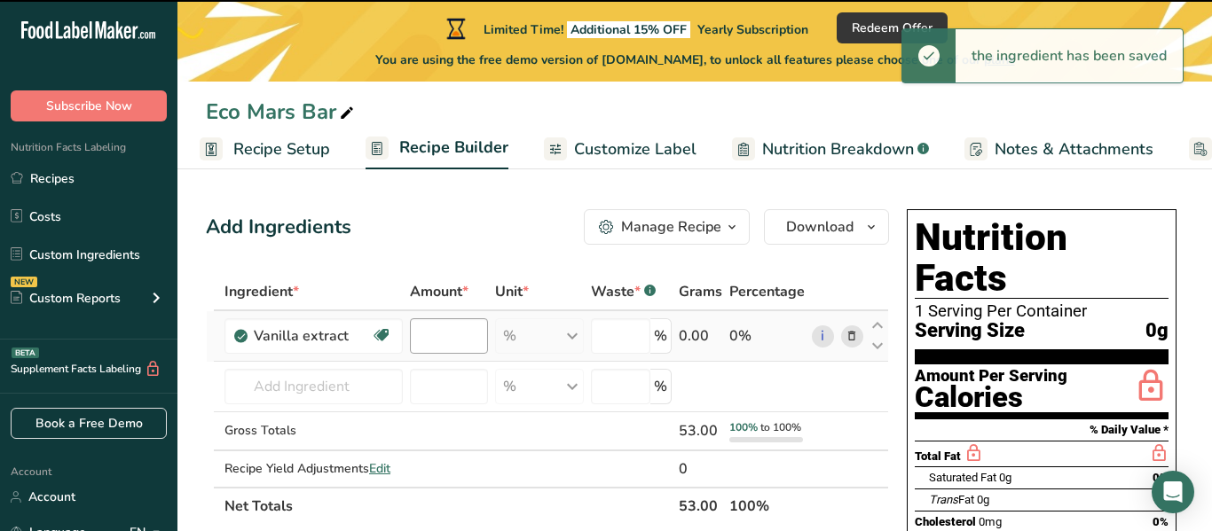
type input "0"
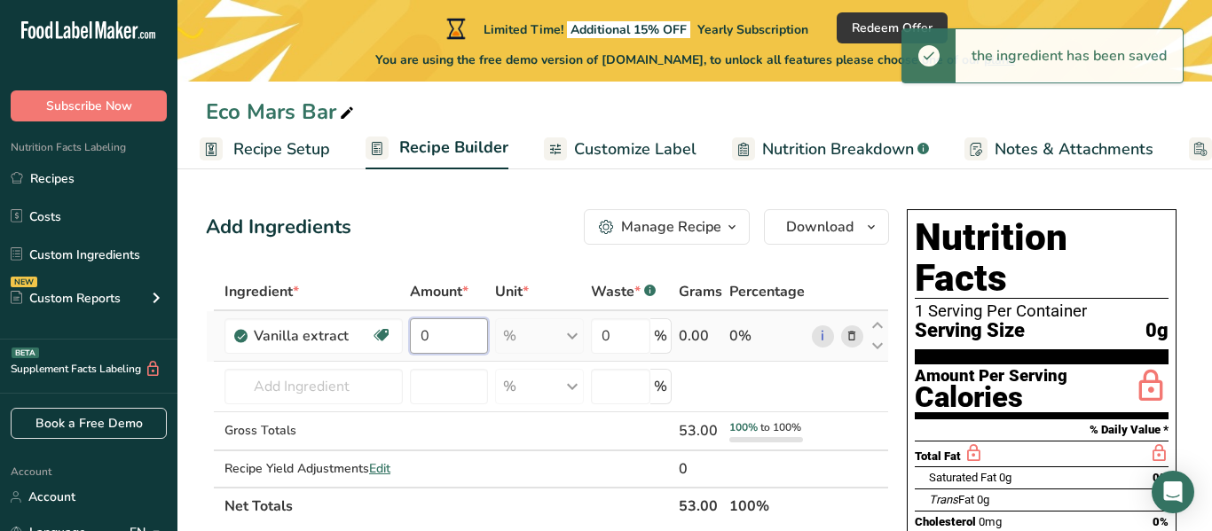
click at [466, 342] on input "0" at bounding box center [449, 335] width 78 height 35
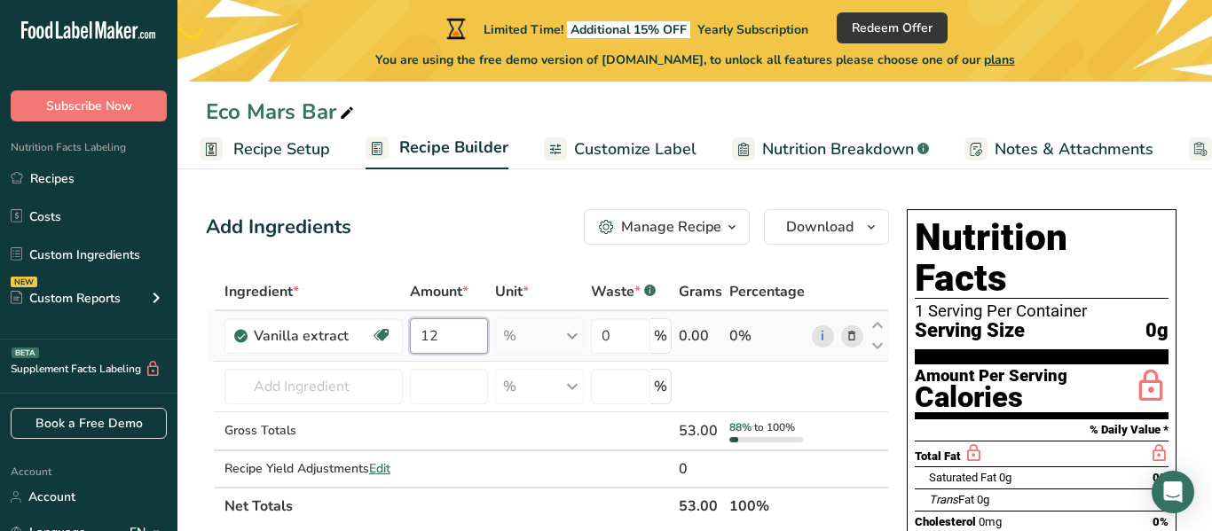
type input "12"
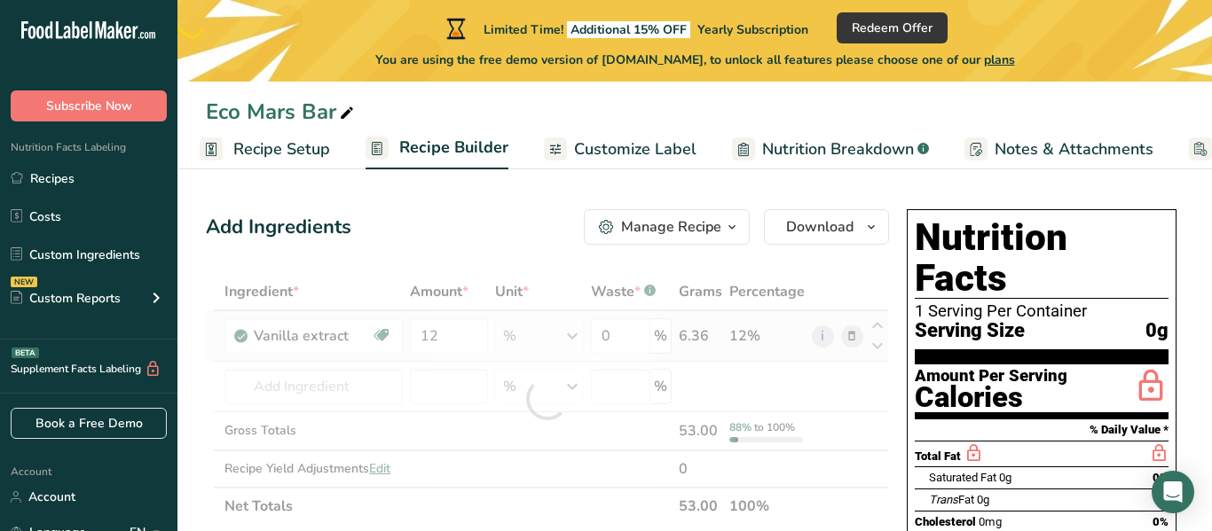
click at [561, 352] on div "Ingredient * Amount * Unit * Waste * .a-a{fill:#347362;}.b-a{fill:#fff;} Grams …" at bounding box center [547, 399] width 683 height 252
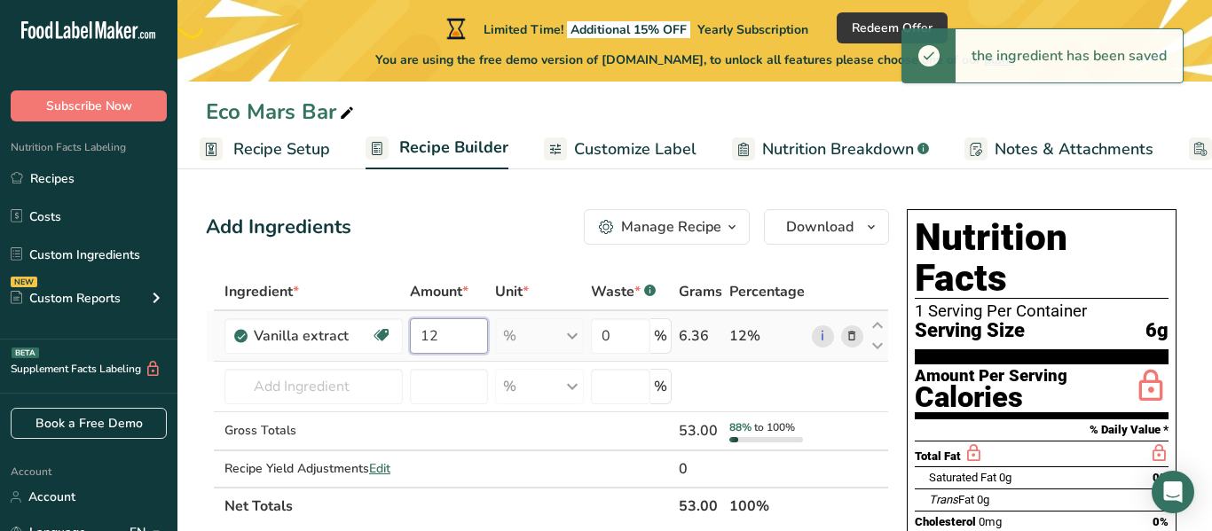
click at [478, 330] on input "12" at bounding box center [449, 335] width 78 height 35
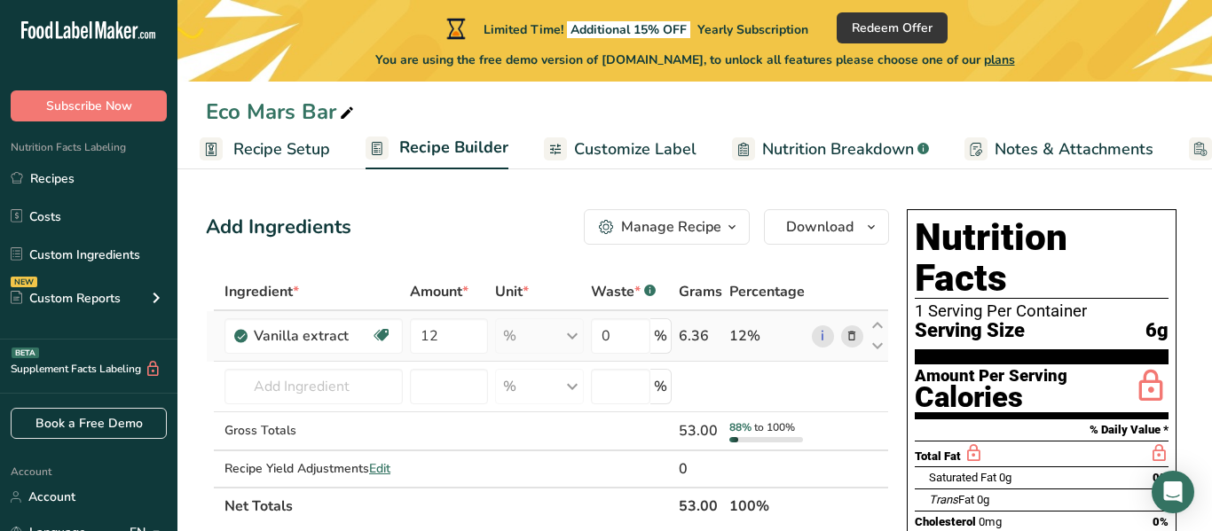
click at [569, 337] on div "Ingredient * Amount * Unit * Waste * .a-a{fill:#347362;}.b-a{fill:#fff;} Grams …" at bounding box center [547, 399] width 683 height 252
click at [1031, 420] on section "% Daily Value *" at bounding box center [1042, 430] width 254 height 21
click at [586, 148] on span "Customize Label" at bounding box center [635, 150] width 122 height 24
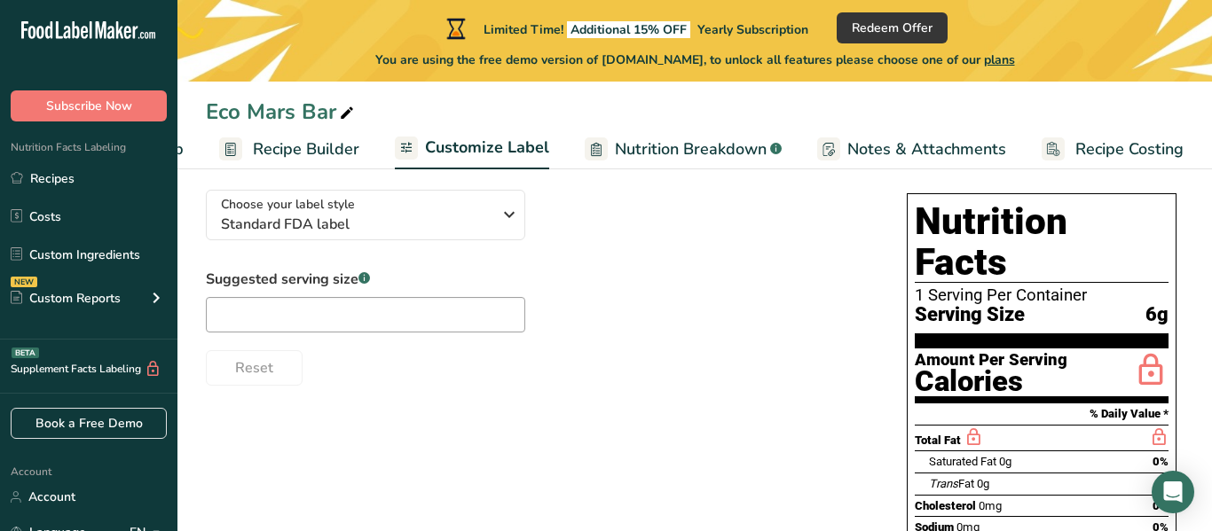
scroll to position [130, 0]
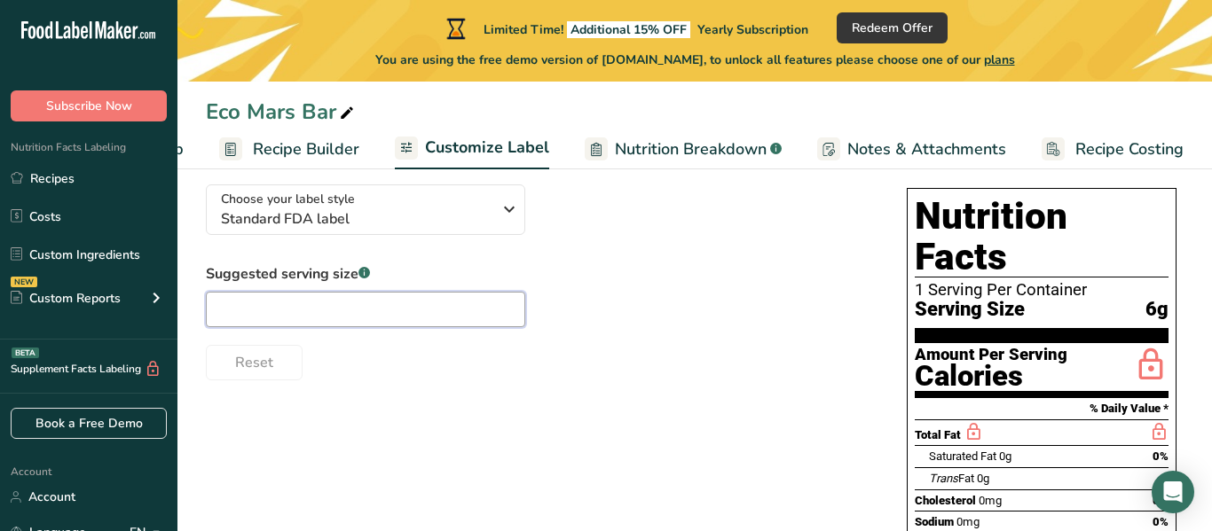
click at [491, 318] on input "text" at bounding box center [365, 309] width 319 height 35
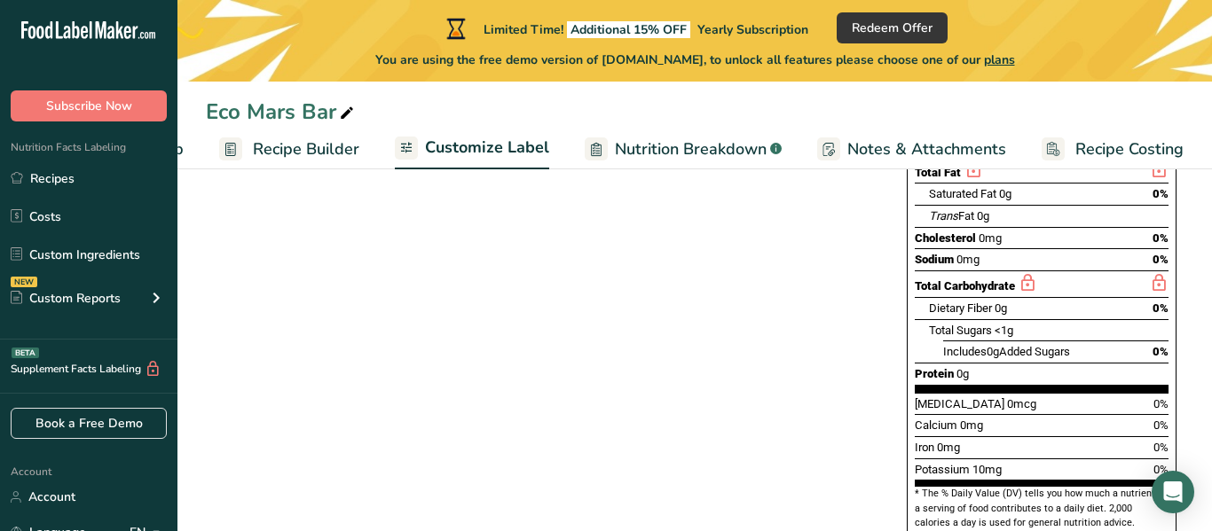
scroll to position [0, 0]
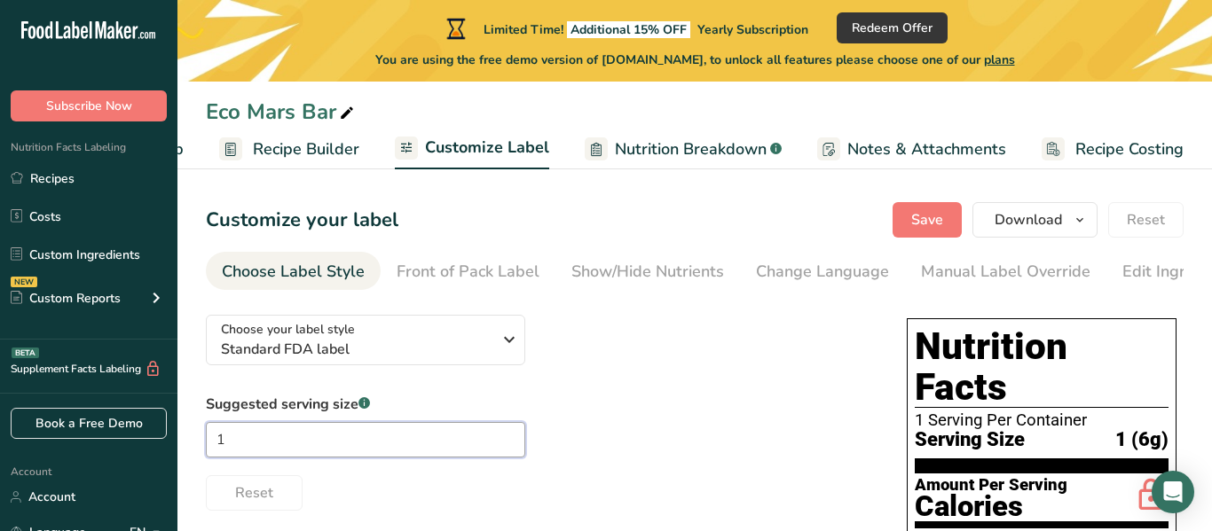
type input "1"
click at [306, 153] on span "Recipe Builder" at bounding box center [306, 150] width 106 height 24
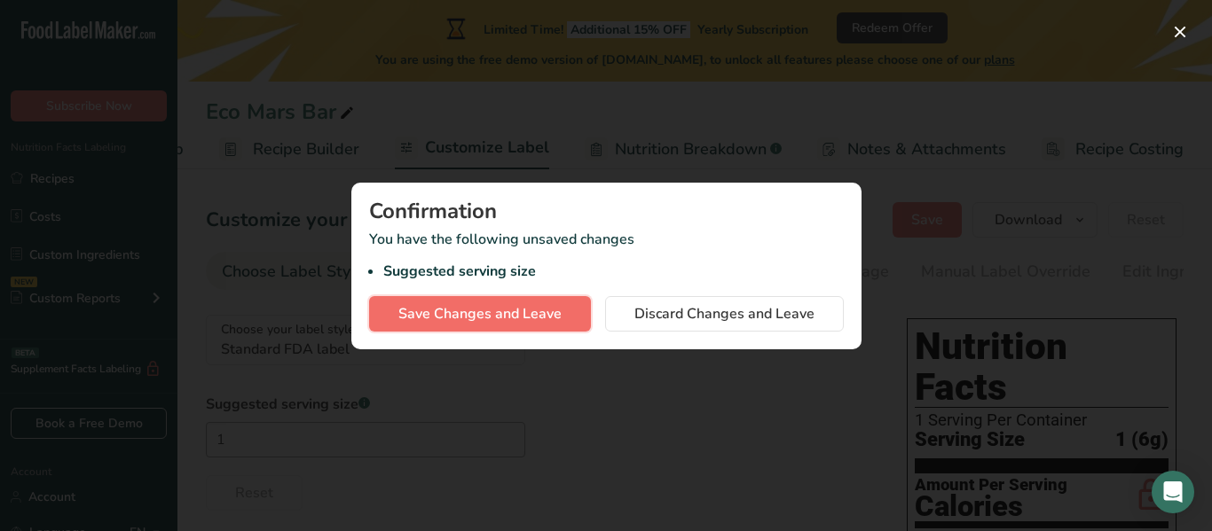
click at [540, 318] on span "Save Changes and Leave" at bounding box center [479, 313] width 163 height 21
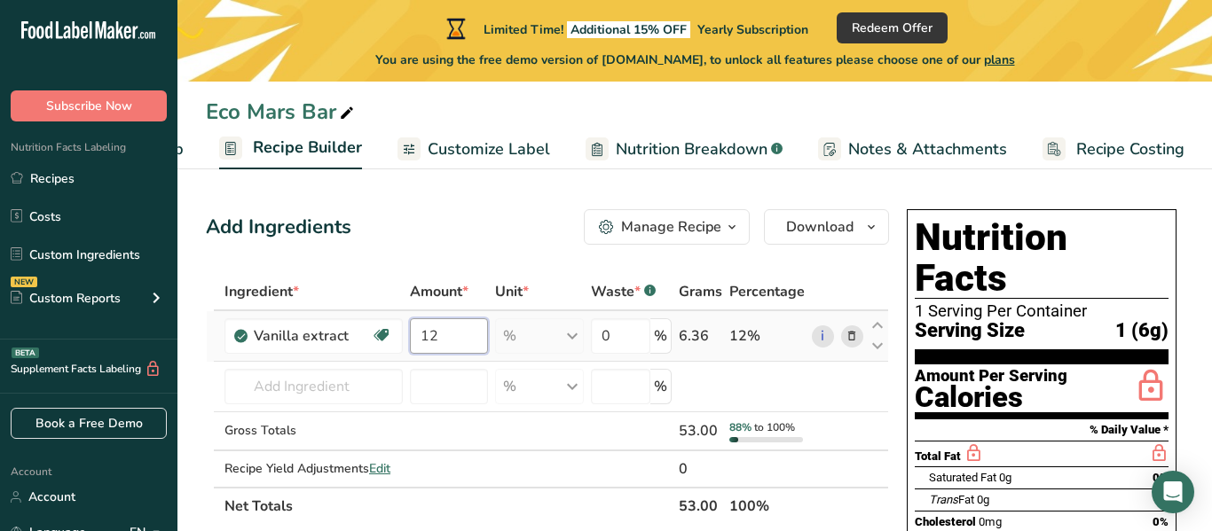
click at [441, 337] on input "12" at bounding box center [449, 335] width 78 height 35
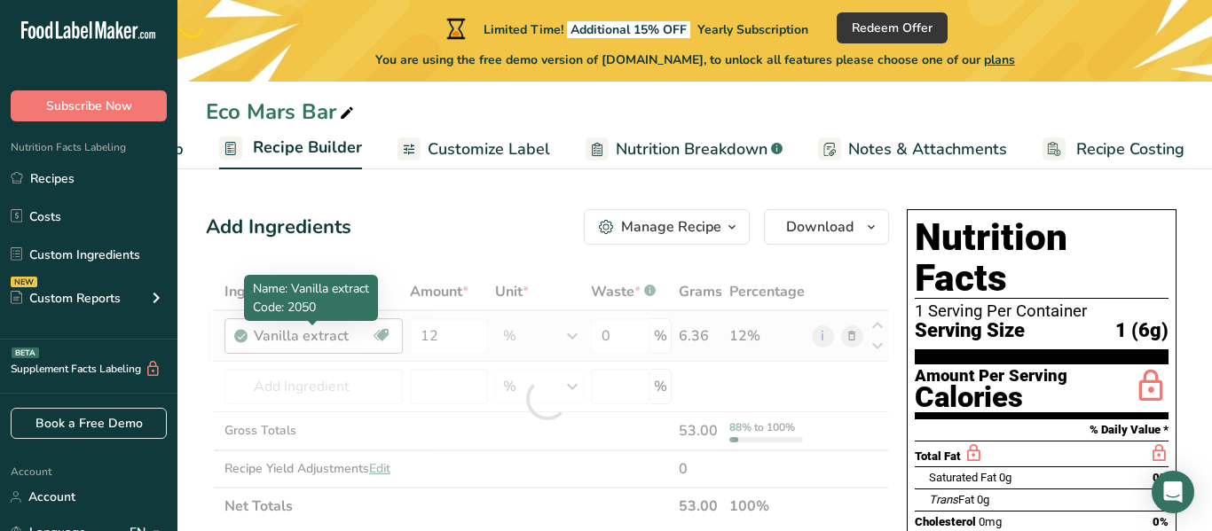
click at [334, 342] on div "Ingredient * Amount * Unit * Waste * .a-a{fill:#347362;}.b-a{fill:#fff;} Grams …" at bounding box center [547, 399] width 683 height 252
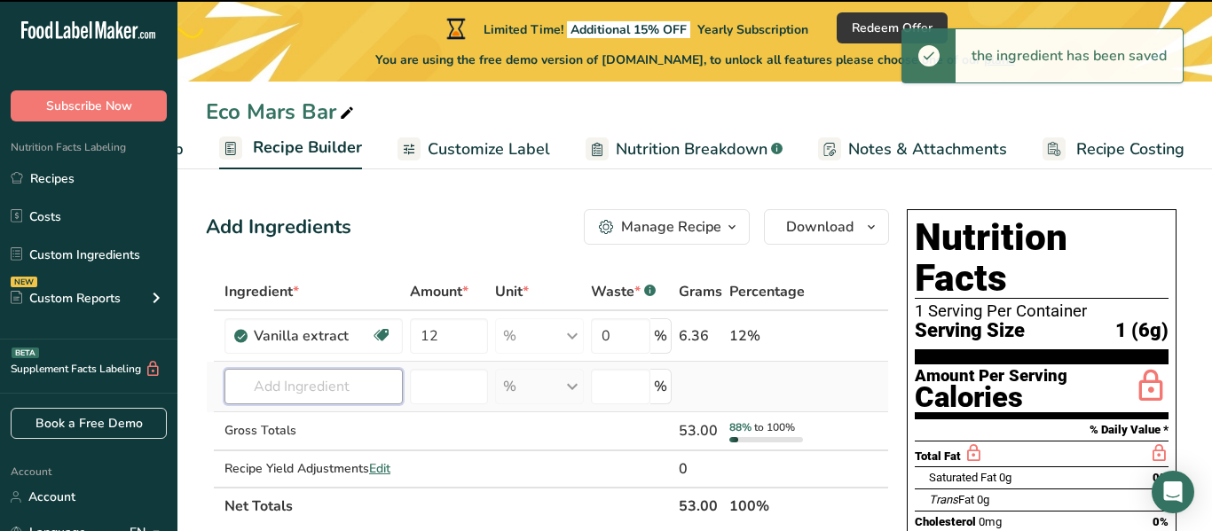
click at [344, 393] on input "text" at bounding box center [313, 386] width 178 height 35
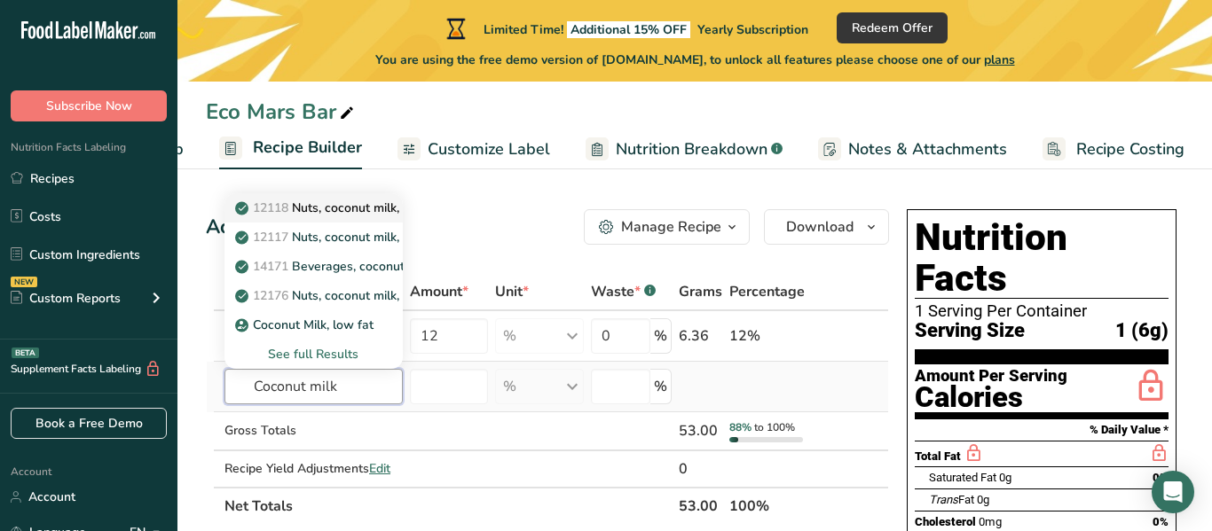
type input "Coconut milk"
click at [361, 211] on p "12118 Nuts, coconut milk, canned (liquid expressed from grated meat and water)" at bounding box center [477, 208] width 476 height 19
type input "Nuts, coconut milk, canned (liquid expressed from grated meat and water)"
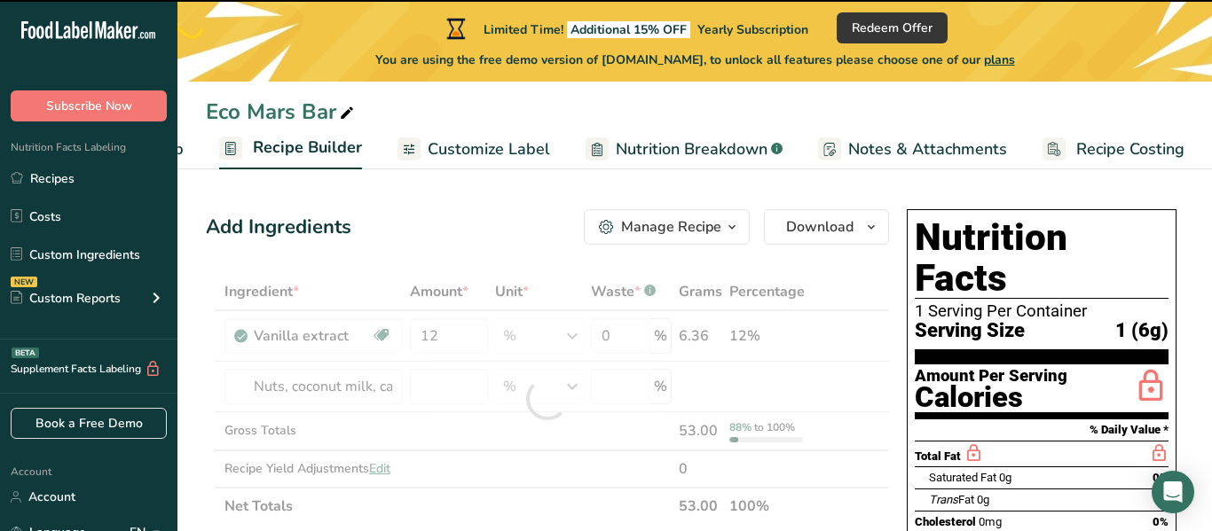
type input "0"
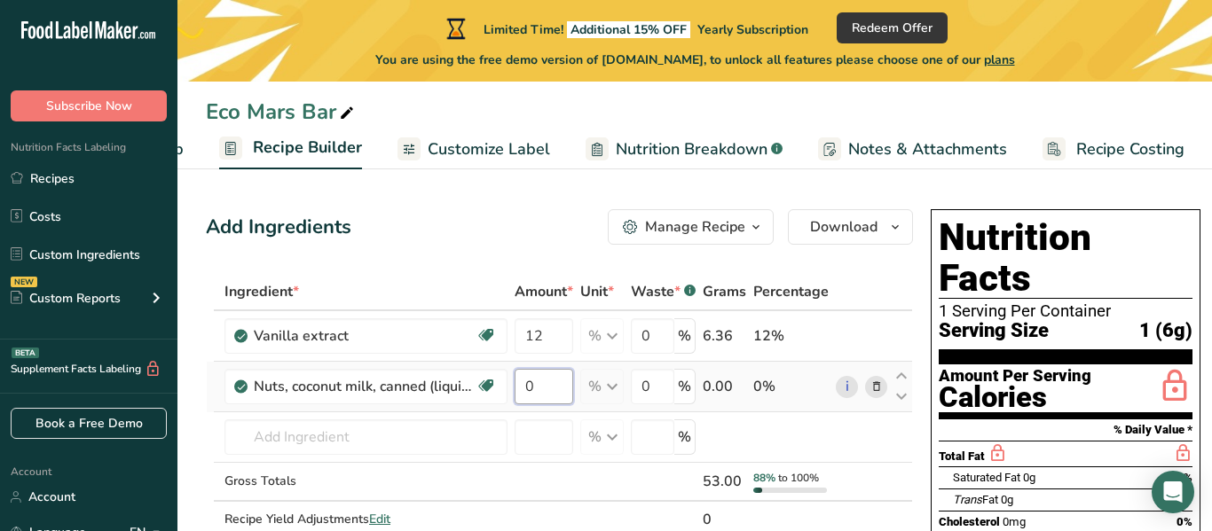
click at [557, 388] on input "0" at bounding box center [544, 386] width 59 height 35
